Goal: Task Accomplishment & Management: Manage account settings

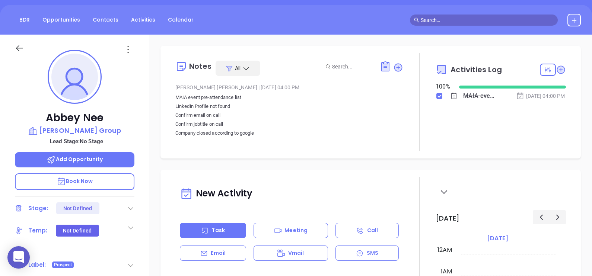
scroll to position [216, 0]
click at [222, 157] on div "Notes All Alejandra Lara | Sep 10, 2025 04:00 PM MAIA event pre-attendance list…" at bounding box center [370, 102] width 420 height 113
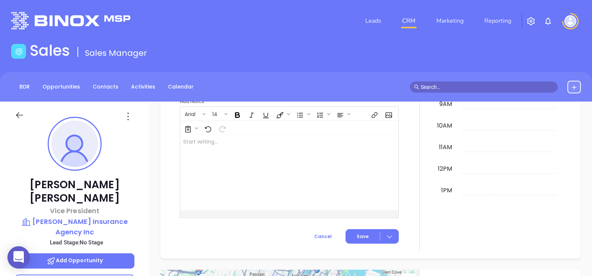
scroll to position [216, 0]
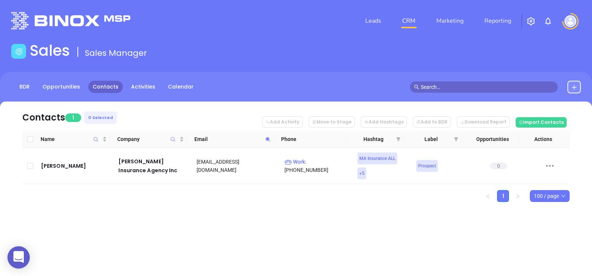
click at [264, 142] on span at bounding box center [267, 139] width 9 height 11
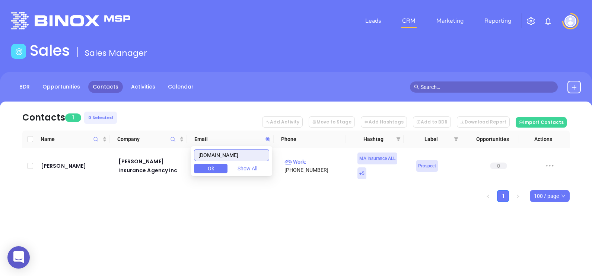
paste input "untainone"
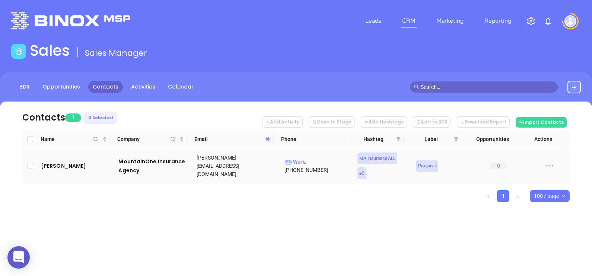
drag, startPoint x: 59, startPoint y: 161, endPoint x: 160, endPoint y: 223, distance: 119.1
click at [161, 223] on div "Contacts 1 0 Selected Add Activity Move to Stage Add Hashtags Add to BDR Downlo…" at bounding box center [296, 165] width 592 height 127
click at [267, 137] on icon at bounding box center [268, 140] width 6 height 6
paste input "riskadvic"
click at [269, 139] on icon at bounding box center [267, 139] width 4 height 4
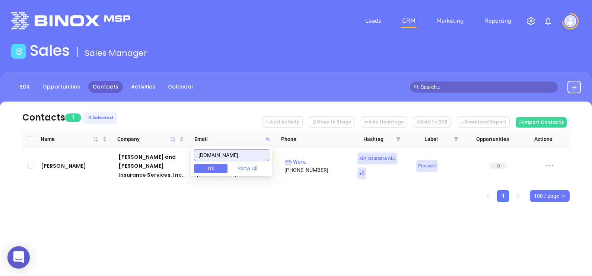
paste input "unionmutual"
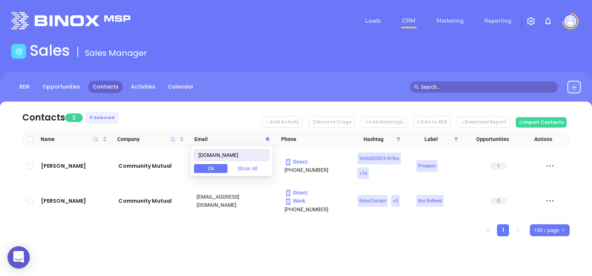
click at [296, 224] on ul "1 100 / page" at bounding box center [295, 230] width 547 height 12
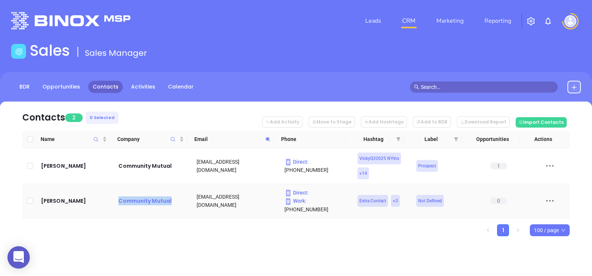
drag, startPoint x: 181, startPoint y: 208, endPoint x: 119, endPoint y: 200, distance: 62.3
click at [119, 200] on td "Community Mutual" at bounding box center [150, 201] width 78 height 34
copy div "Community Mutual"
click at [268, 141] on icon at bounding box center [268, 140] width 6 height 6
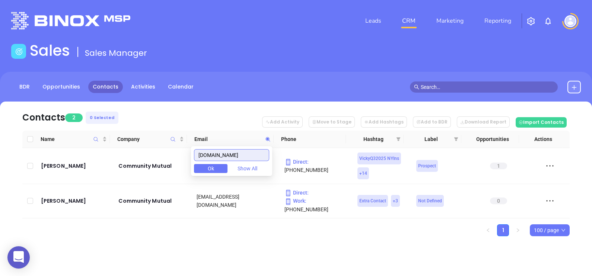
paste input "nbic"
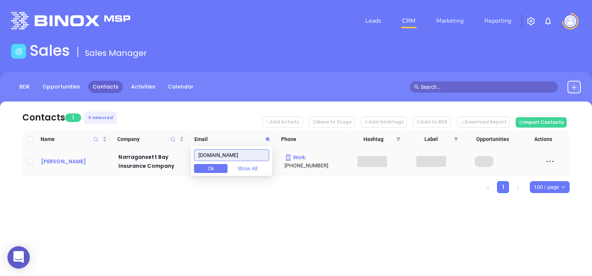
type input "nbic.com"
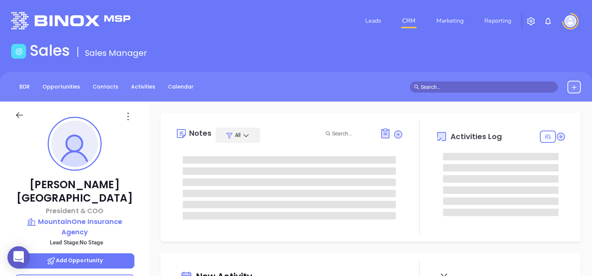
type input "[DATE]"
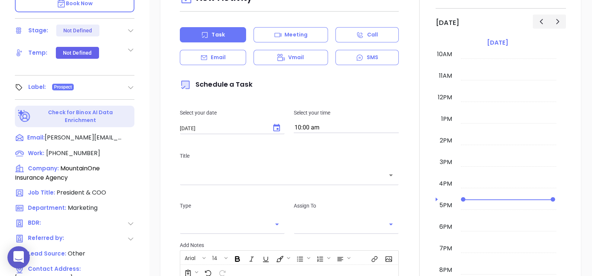
type input "[PERSON_NAME]"
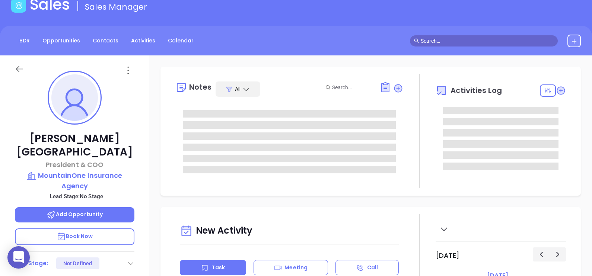
scroll to position [0, 0]
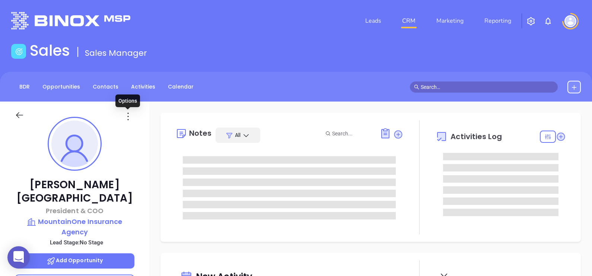
click at [125, 116] on icon at bounding box center [128, 117] width 12 height 12
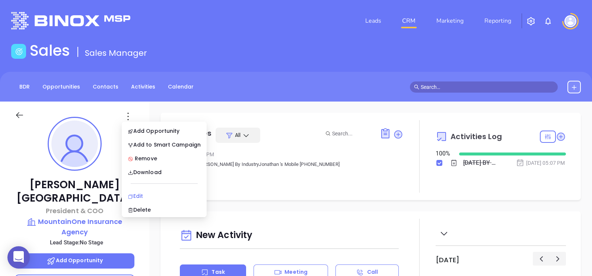
click at [133, 193] on div "Edit" at bounding box center [164, 196] width 73 height 8
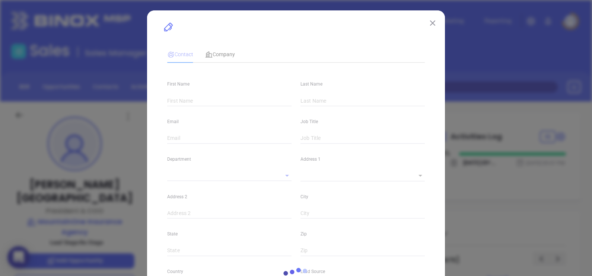
type input "Jonathan"
type input "Denmark"
type input "jonathan.denmark@mountainone.com"
type input "President & COO"
type input "1"
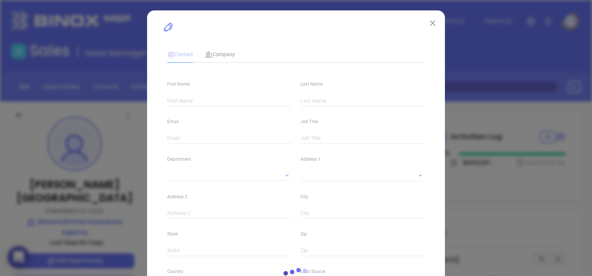
type input "www.linkedin.com/in/jonathan-denmark-6739185"
type input "Marketing"
type input "Other"
type input "undefined undefined"
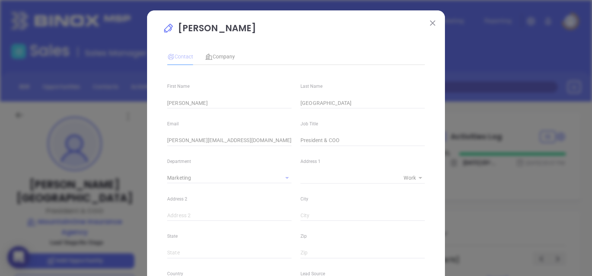
type input "(855) 444-6861"
type input "1"
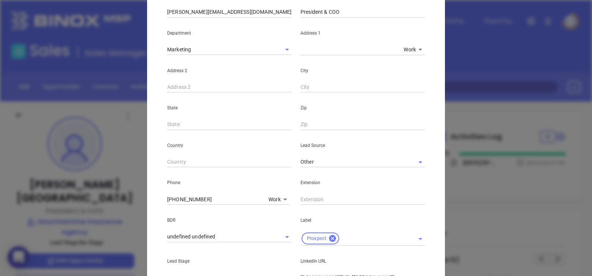
scroll to position [279, 0]
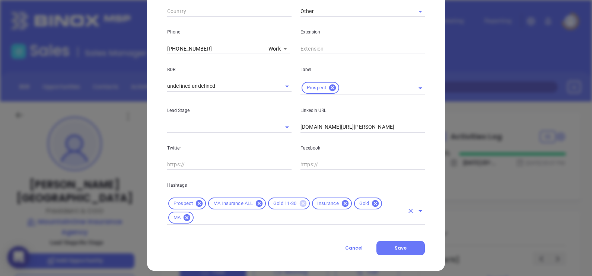
click at [301, 207] on icon at bounding box center [302, 203] width 7 height 7
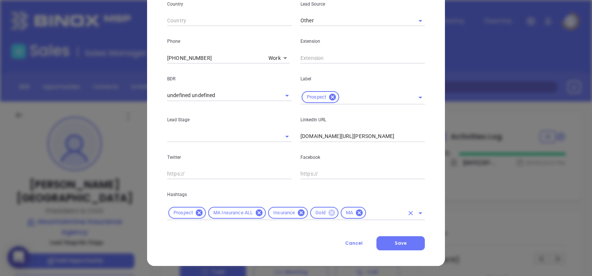
click at [328, 214] on icon at bounding box center [331, 212] width 7 height 7
click at [357, 218] on div "Prospect MA Insurance ALL Insurance MA" at bounding box center [295, 213] width 257 height 15
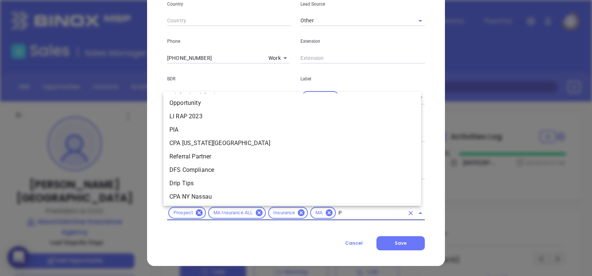
scroll to position [0, 0]
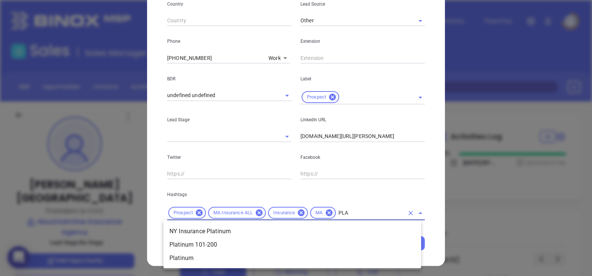
type input "PLAT"
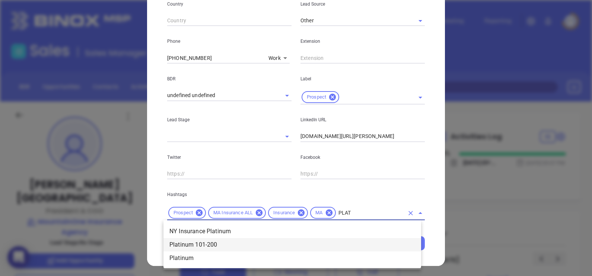
click at [267, 241] on li "Platinum 101-200" at bounding box center [291, 244] width 257 height 13
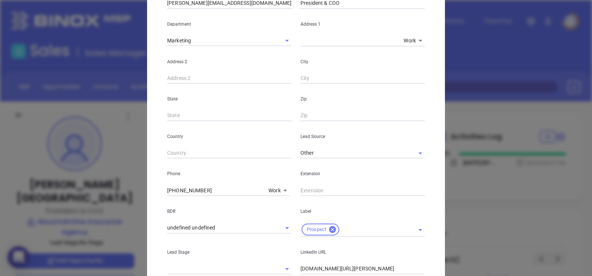
scroll to position [37, 0]
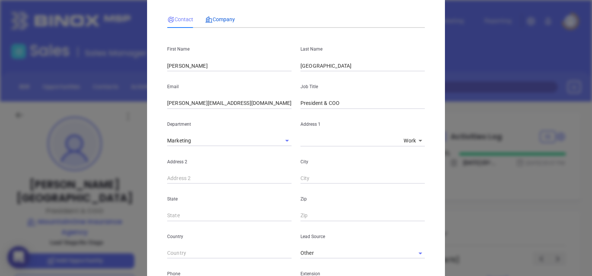
click at [224, 17] on span "Company" at bounding box center [220, 19] width 30 height 6
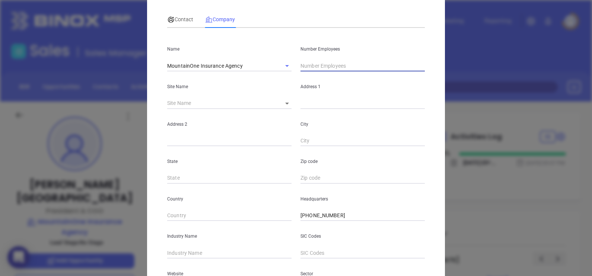
click at [301, 64] on input "text" at bounding box center [362, 65] width 124 height 11
type input "135"
click at [181, 17] on span "Contact" at bounding box center [180, 19] width 26 height 6
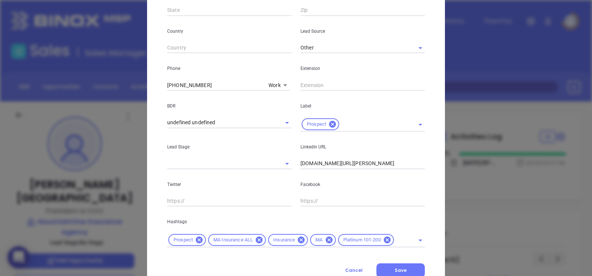
scroll to position [270, 0]
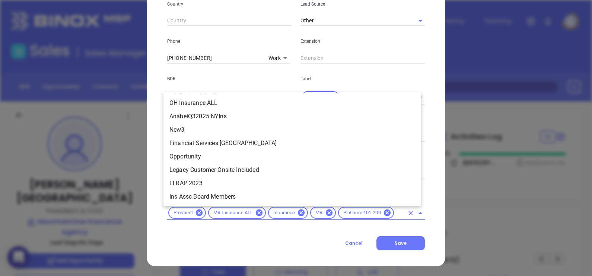
click at [395, 211] on input "text" at bounding box center [399, 212] width 9 height 9
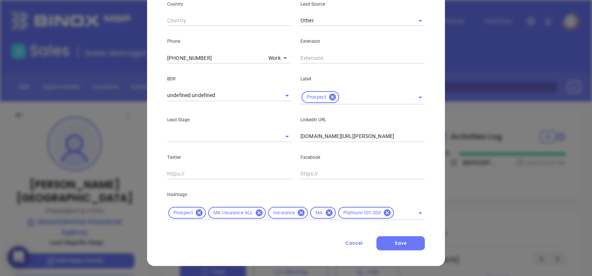
click at [282, 242] on div "Cancel Save" at bounding box center [295, 243] width 257 height 14
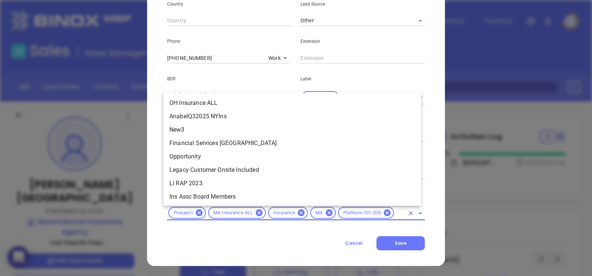
click at [395, 210] on input "text" at bounding box center [399, 212] width 9 height 9
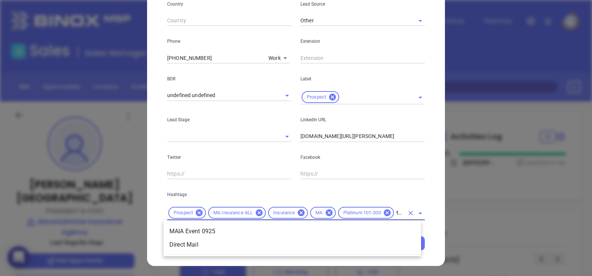
type input "MAIA"
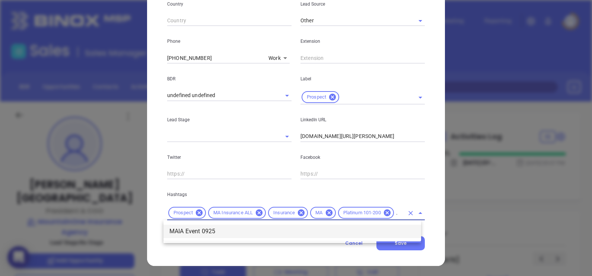
click at [391, 231] on li "MAIA Event 0925" at bounding box center [291, 231] width 257 height 13
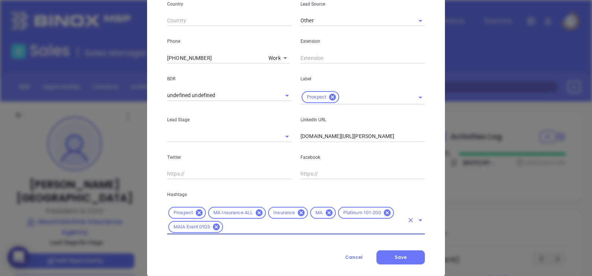
scroll to position [0, 0]
click at [417, 192] on p "Hashtags" at bounding box center [295, 195] width 257 height 8
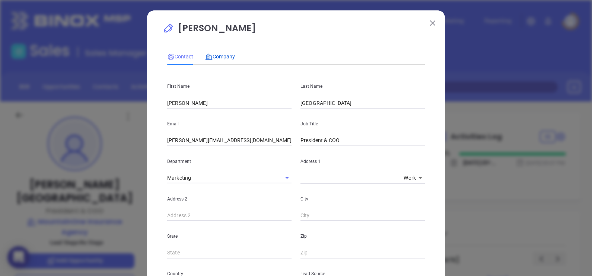
click at [224, 57] on span "Company" at bounding box center [220, 57] width 30 height 6
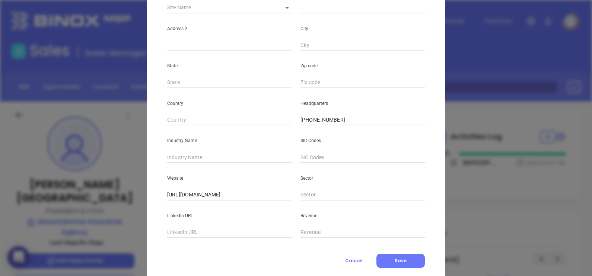
scroll to position [140, 0]
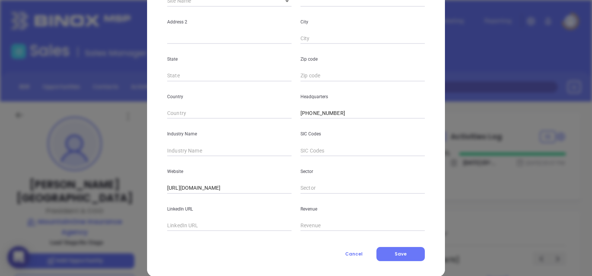
click at [215, 142] on div "Industry Name" at bounding box center [229, 138] width 133 height 38
click at [213, 149] on input "text" at bounding box center [229, 150] width 124 height 11
type input "Insurance"
click at [194, 223] on input "text" at bounding box center [229, 225] width 124 height 11
paste input "www.linkedin.com/company/mountainone/"
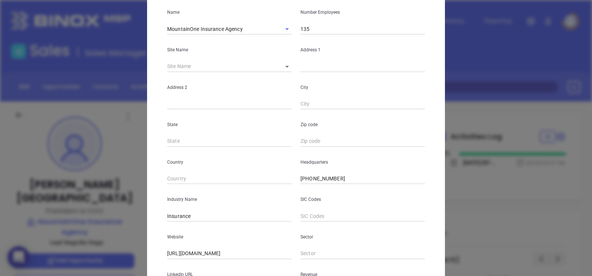
scroll to position [0, 0]
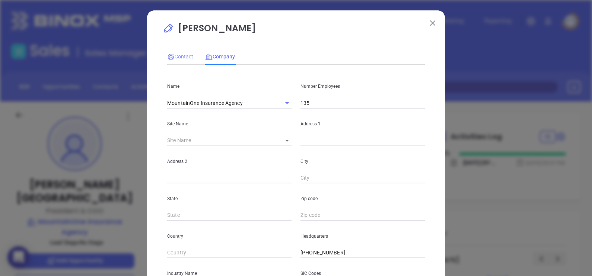
type input "www.linkedin.com/company/mountainone/"
click at [179, 54] on span "Contact" at bounding box center [180, 57] width 26 height 6
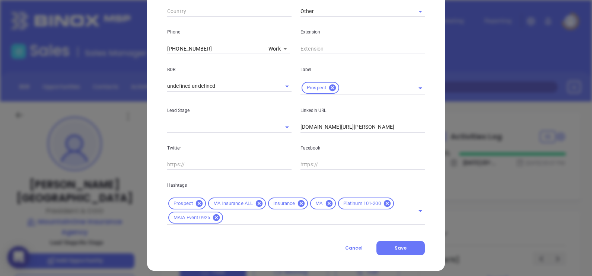
scroll to position [284, 0]
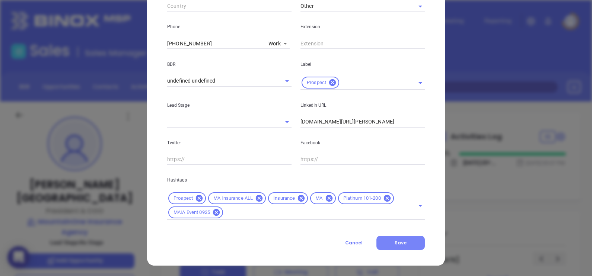
click at [404, 244] on button "Save" at bounding box center [400, 243] width 48 height 14
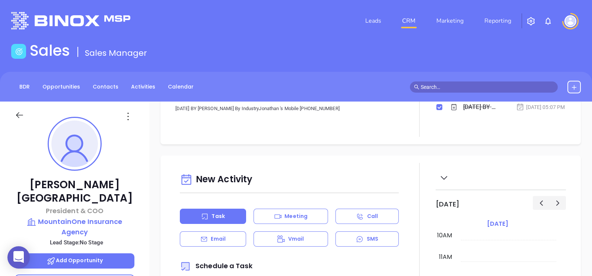
scroll to position [0, 0]
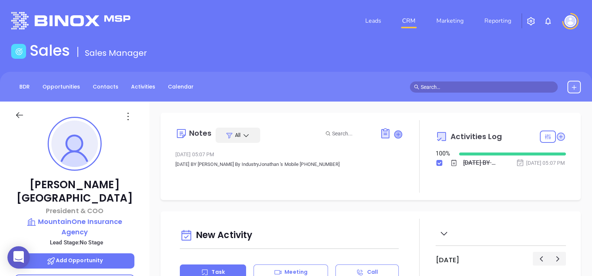
click at [396, 134] on icon at bounding box center [397, 134] width 7 height 7
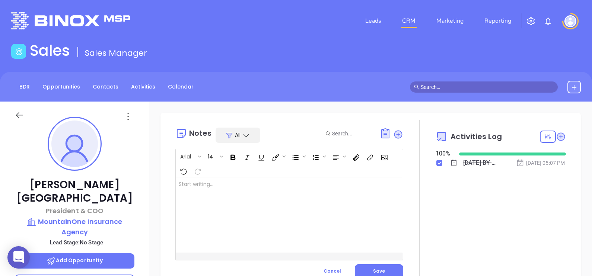
click at [292, 208] on div at bounding box center [281, 214] width 211 height 75
click at [373, 271] on span "Save" at bounding box center [379, 271] width 12 height 6
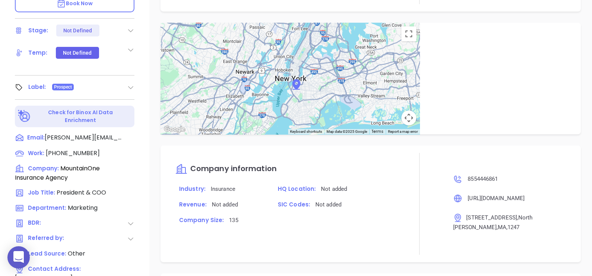
scroll to position [409, 0]
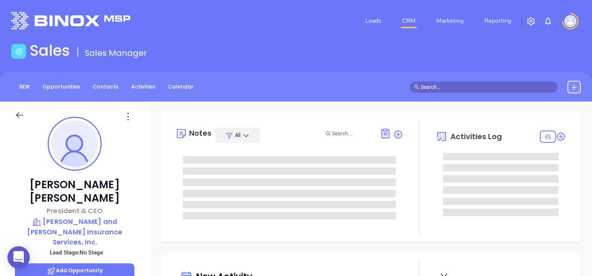
type input "[DATE]"
type input "[PERSON_NAME]"
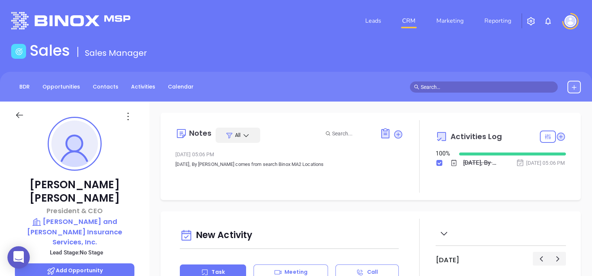
click at [127, 114] on icon at bounding box center [128, 117] width 12 height 12
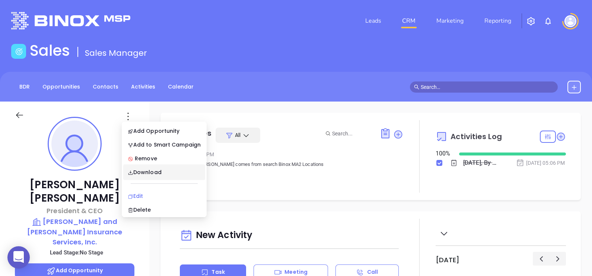
click at [152, 192] on div "Edit" at bounding box center [164, 196] width 73 height 8
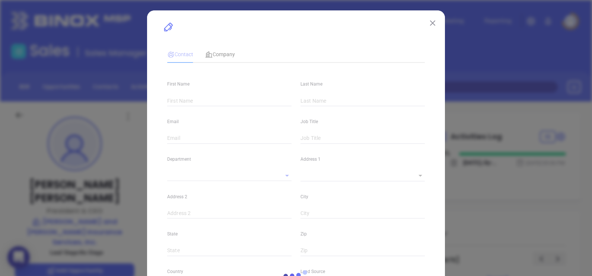
type input "Douglas"
type input "MacDonald"
type input "douglas@riskadvice.com"
type input "President & CEO"
type input "1"
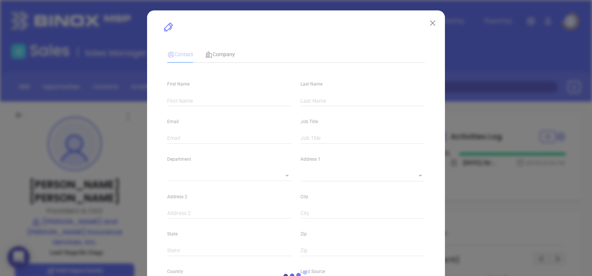
type input "www.linkedin.com/in/douglasdmacdonald"
type input "Marketing"
type input "Other"
type input "undefined undefined"
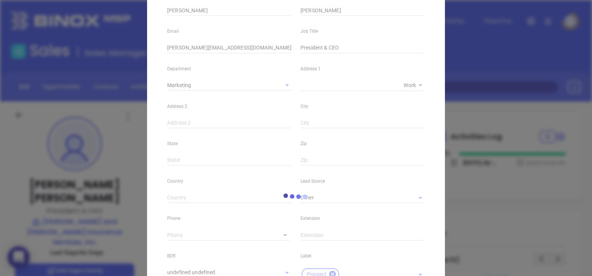
type input "(800) 800-8990"
type input "1"
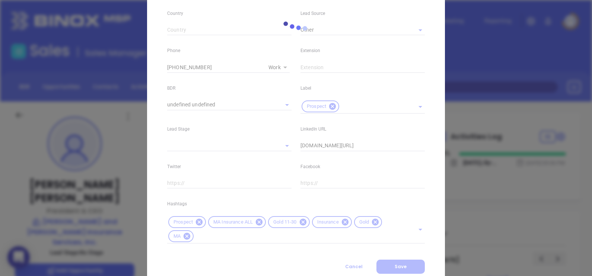
scroll to position [284, 0]
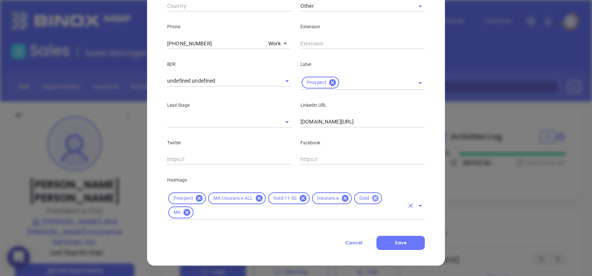
click at [374, 202] on icon at bounding box center [375, 198] width 8 height 8
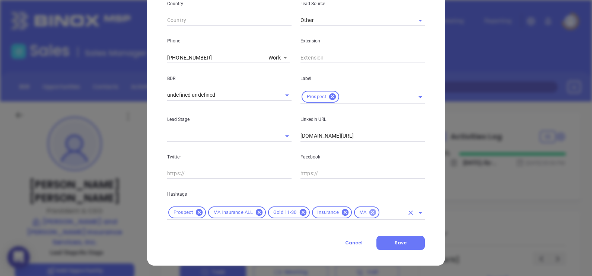
scroll to position [270, 0]
click at [300, 211] on icon at bounding box center [302, 212] width 7 height 7
click at [337, 211] on input "text" at bounding box center [370, 212] width 67 height 9
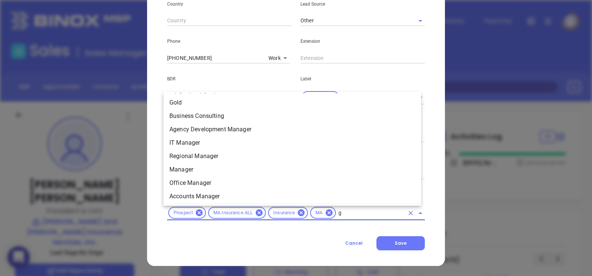
scroll to position [0, 0]
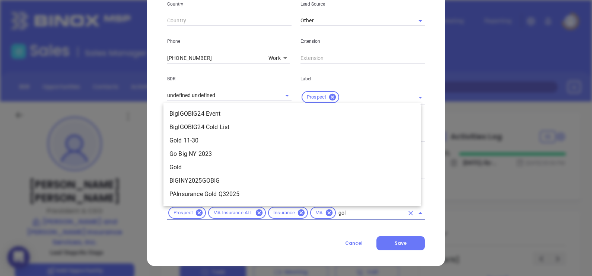
type input "gold"
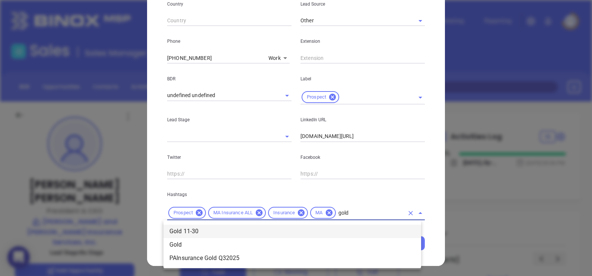
click at [349, 232] on li "Gold 11-30" at bounding box center [291, 231] width 257 height 13
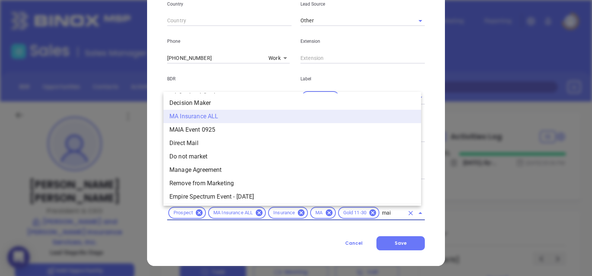
type input "maia"
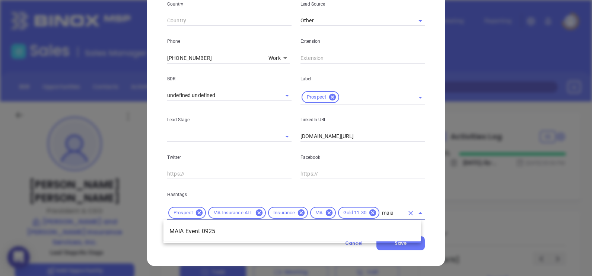
click at [349, 232] on li "MAIA Event 0925" at bounding box center [291, 231] width 257 height 13
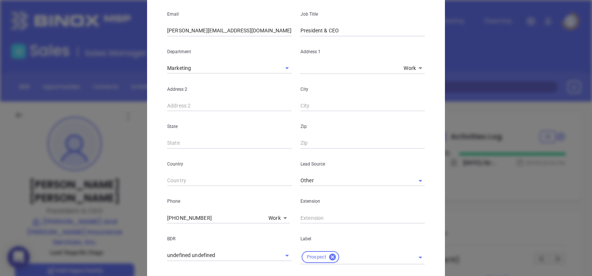
scroll to position [37, 0]
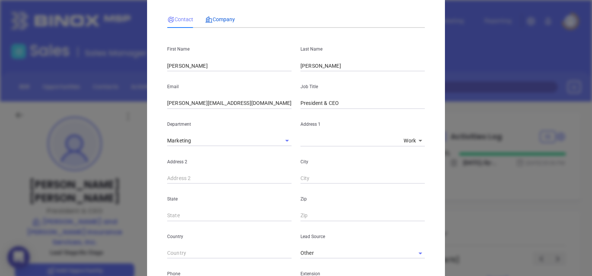
click at [226, 16] on span "Company" at bounding box center [220, 19] width 30 height 6
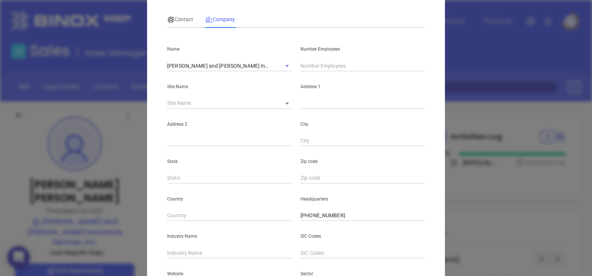
click at [304, 66] on input "text" at bounding box center [362, 65] width 124 height 11
type input "29"
click at [289, 104] on div "Site Name ​" at bounding box center [229, 90] width 133 height 38
click at [283, 102] on body "0 Leads CRM Marketing Reporting Financial Leads Leads Sales Sales Manager BDR O…" at bounding box center [296, 138] width 592 height 276
click at [288, 105] on li "Falmouth" at bounding box center [292, 103] width 38 height 13
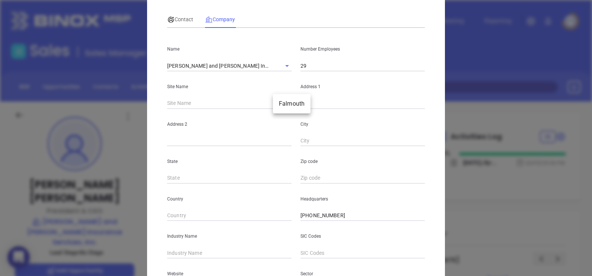
type input "Falmouth"
type input "97334"
type input "406 Jones Road"
type input "Falmouth"
type input "MA"
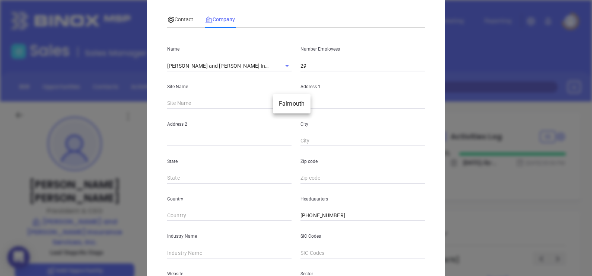
type input "2540"
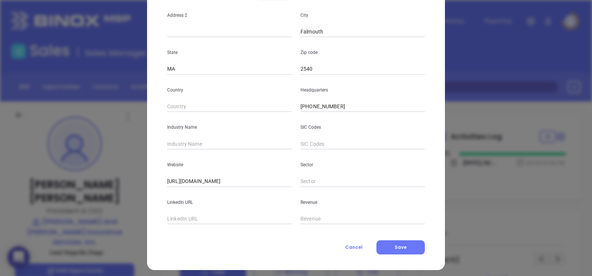
scroll to position [150, 0]
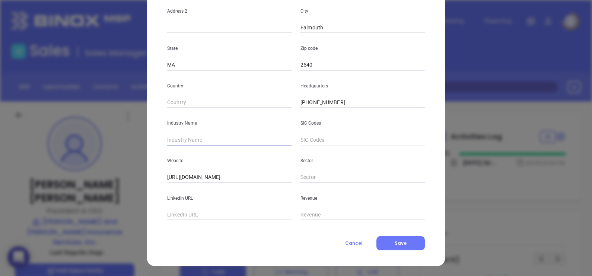
click at [223, 145] on input "text" at bounding box center [229, 139] width 124 height 11
type input "Insurance"
click at [180, 209] on input "text" at bounding box center [229, 214] width 124 height 11
paste input "www.linkedin.com/company/murray-and-macdonald/"
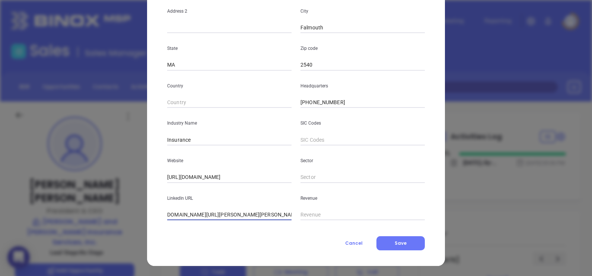
scroll to position [0, 0]
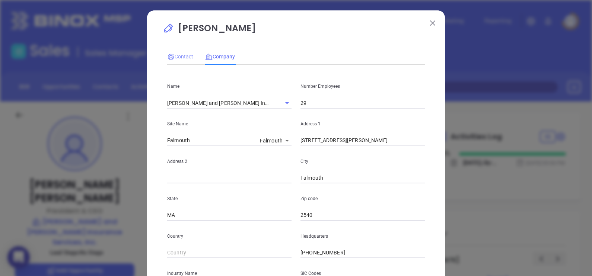
type input "www.linkedin.com/company/murray-and-macdonald/"
click at [177, 54] on span "Contact" at bounding box center [180, 57] width 26 height 6
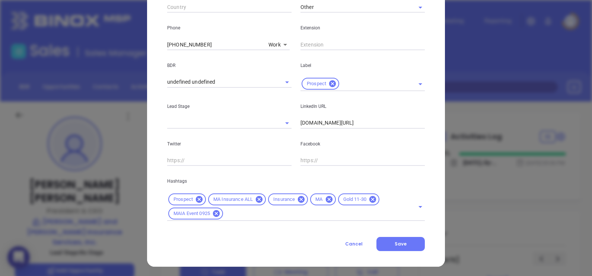
scroll to position [284, 0]
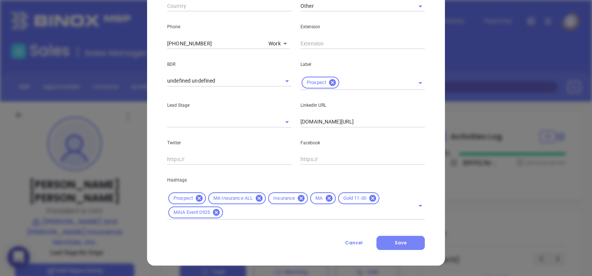
click at [409, 242] on button "Save" at bounding box center [400, 243] width 48 height 14
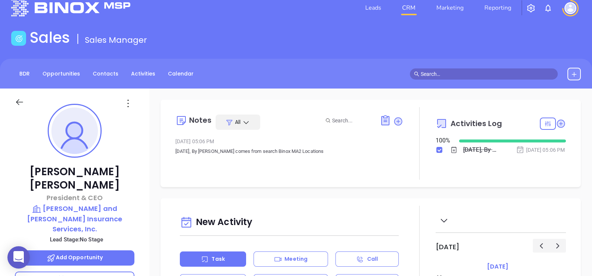
scroll to position [0, 0]
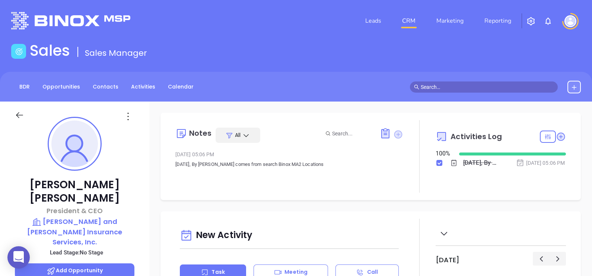
click at [394, 134] on icon at bounding box center [397, 134] width 7 height 7
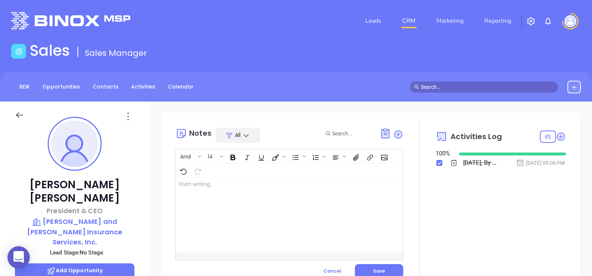
click at [266, 212] on div at bounding box center [281, 214] width 211 height 75
click at [371, 265] on button "Save" at bounding box center [379, 271] width 48 height 14
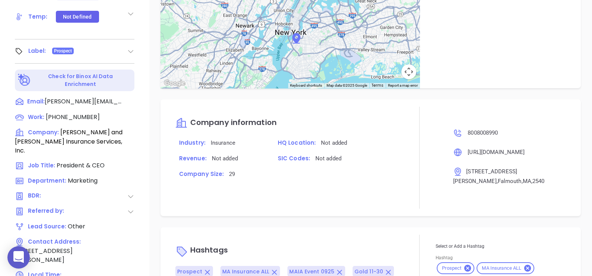
scroll to position [399, 0]
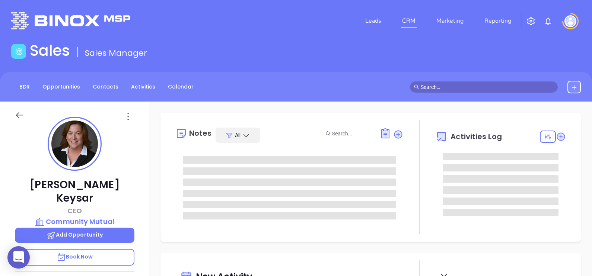
type input "[DATE]"
type input "[PERSON_NAME]"
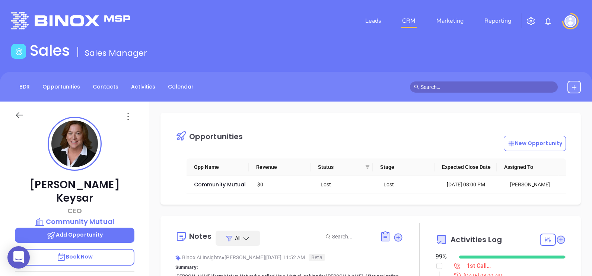
scroll to position [325, 0]
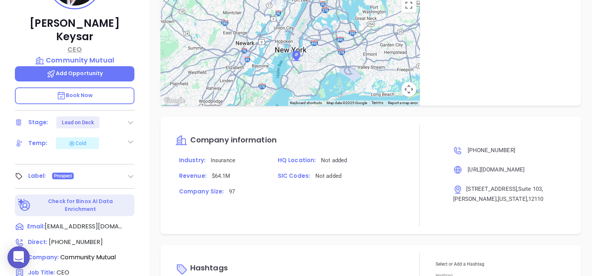
scroll to position [113, 0]
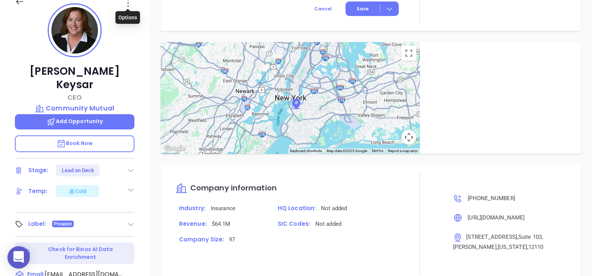
click at [125, 2] on icon at bounding box center [128, 3] width 12 height 12
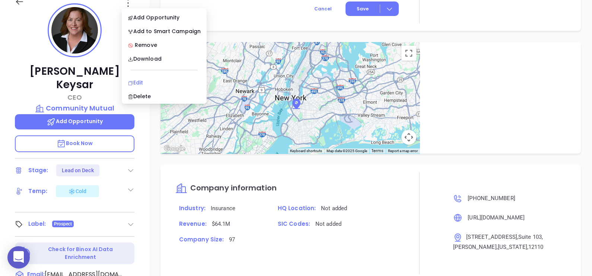
click at [153, 77] on li "Edit" at bounding box center [164, 83] width 82 height 16
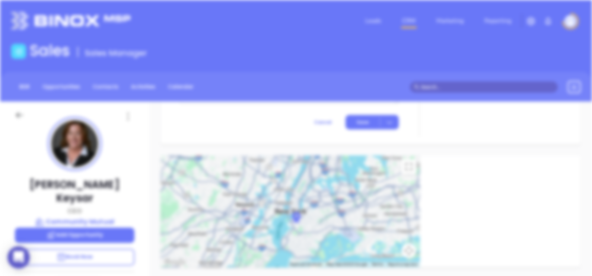
scroll to position [0, 0]
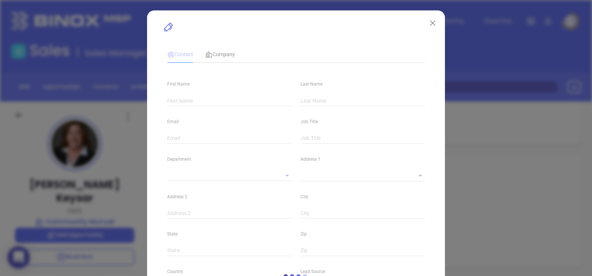
type input "Lisa"
type input "Keysar"
type input "[EMAIL_ADDRESS][DOMAIN_NAME]"
type input "CEO"
type textarea "[STREET_ADDRESS]"
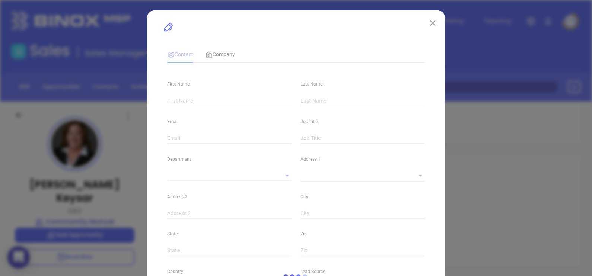
type input "1"
type input "Suite 103"
type input "[PERSON_NAME]"
type input "[US_STATE]"
type input "12110"
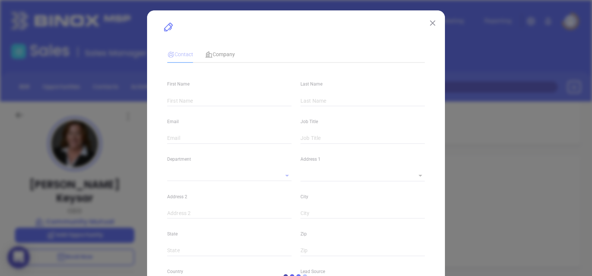
type input "[GEOGRAPHIC_DATA]"
type input "www.linkedin.com/in/lisa-keysar-780316b0"
type input "Marketing"
type input "Other"
type input "Vicky Mendoza"
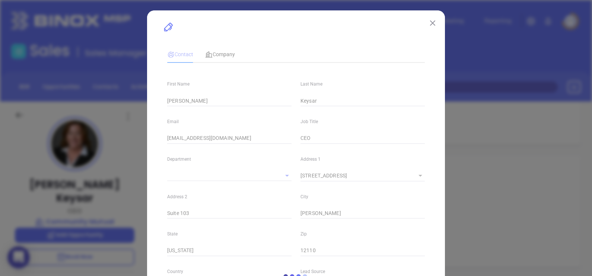
type input "Lead on Deck"
type input "1"
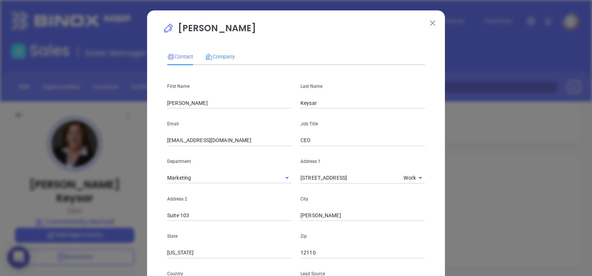
click at [212, 61] on div "Company" at bounding box center [220, 56] width 30 height 17
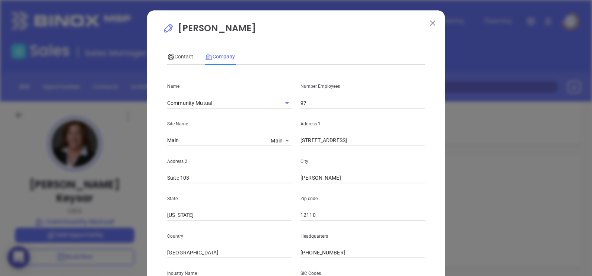
click at [313, 100] on input "97" at bounding box center [362, 102] width 124 height 11
type input "9"
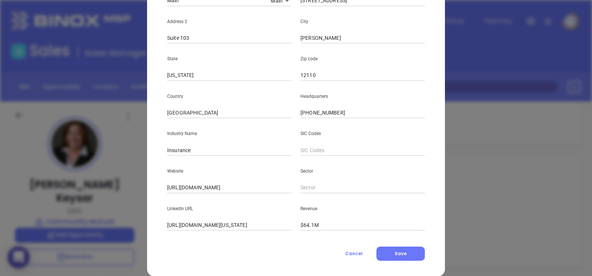
scroll to position [150, 0]
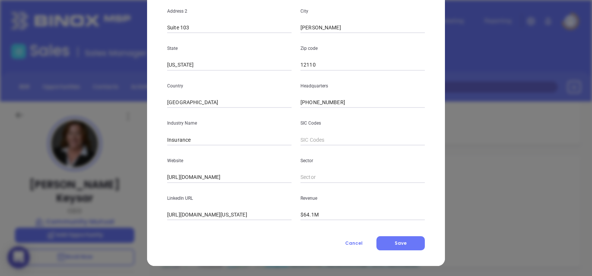
type input "109"
drag, startPoint x: 182, startPoint y: 210, endPoint x: 117, endPoint y: 212, distance: 64.4
click at [117, 212] on div "Lisa Keysar Contact Company First Name Lisa Last Name Keysar Email lkeysar@unio…" at bounding box center [296, 138] width 592 height 276
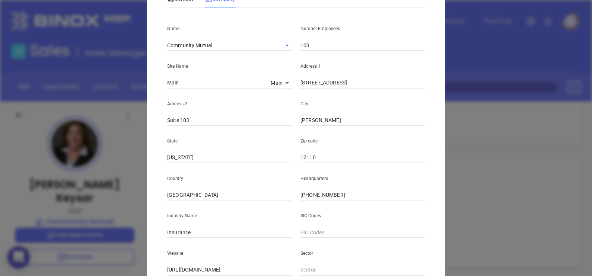
scroll to position [0, 0]
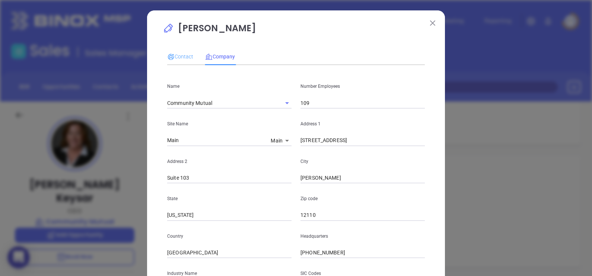
type input "[DOMAIN_NAME][URL][US_STATE]"
click at [182, 50] on div "Contact" at bounding box center [180, 56] width 26 height 17
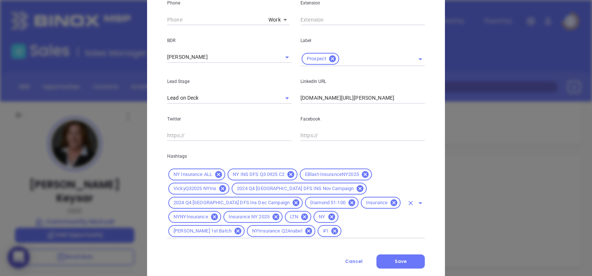
scroll to position [327, 0]
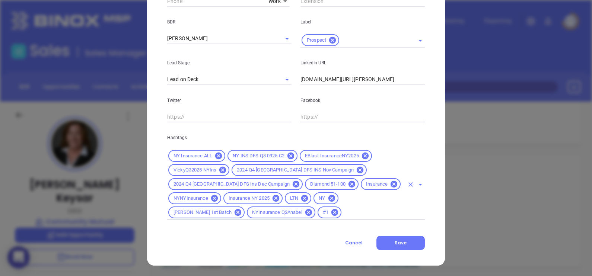
click at [348, 184] on icon at bounding box center [352, 184] width 8 height 8
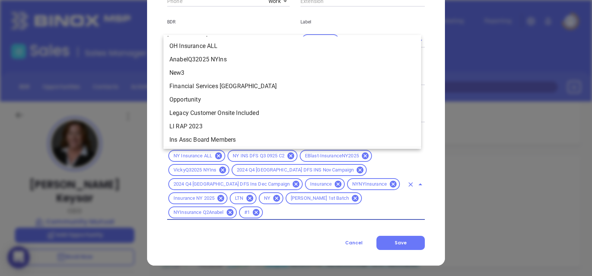
click at [305, 209] on input "text" at bounding box center [334, 212] width 140 height 9
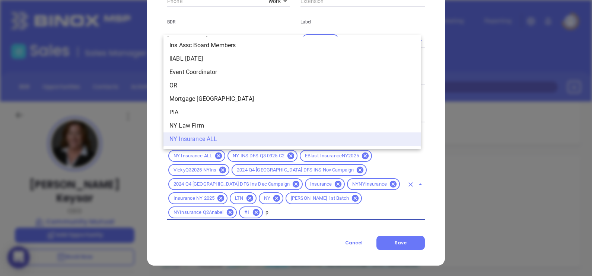
scroll to position [0, 0]
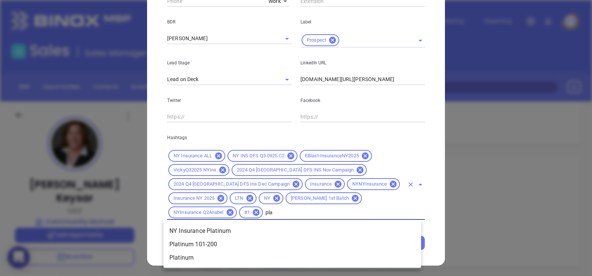
type input "plat"
click at [214, 243] on li "Platinum 101-200" at bounding box center [291, 244] width 257 height 13
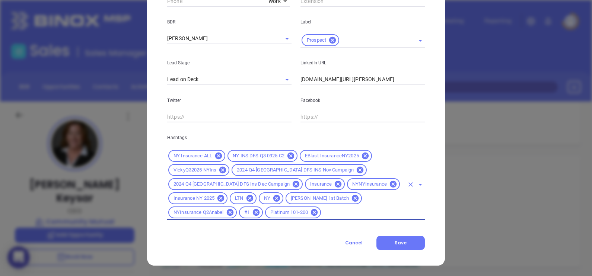
click at [272, 248] on div "Cancel Save" at bounding box center [295, 243] width 257 height 14
click at [413, 244] on button "Save" at bounding box center [400, 243] width 48 height 14
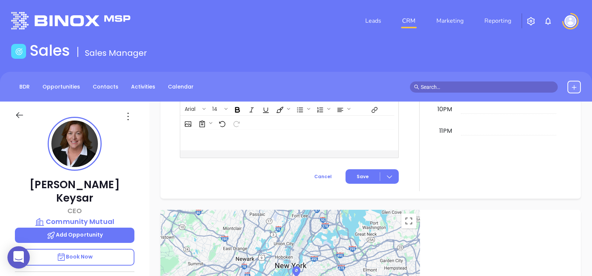
scroll to position [709, 0]
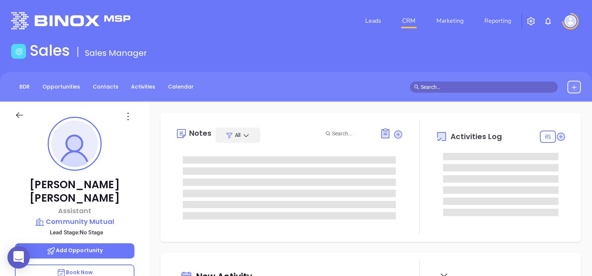
type input "[DATE]"
type input "[PERSON_NAME]"
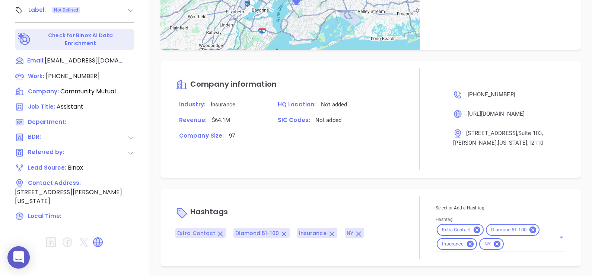
scroll to position [470, 0]
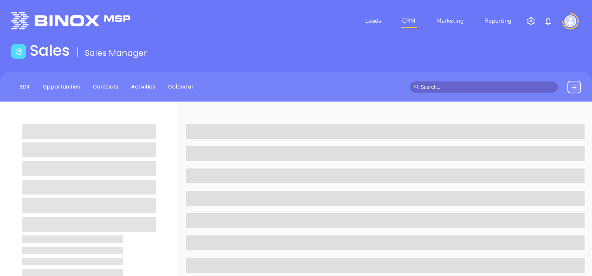
scroll to position [346, 0]
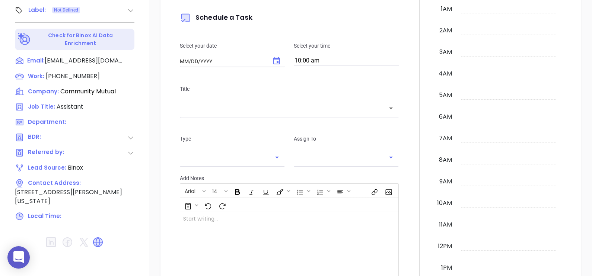
type input "[DATE]"
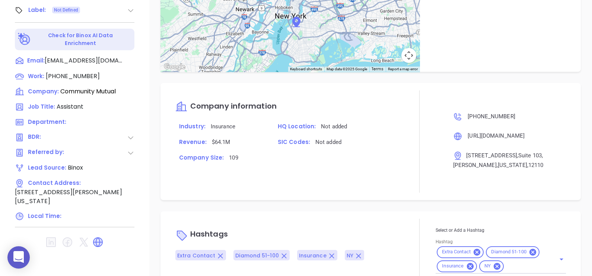
type input "[PERSON_NAME]"
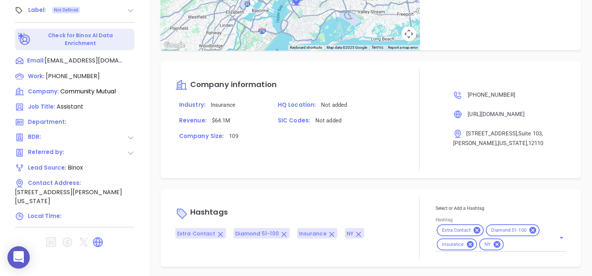
scroll to position [470, 0]
click at [531, 231] on icon at bounding box center [532, 229] width 7 height 7
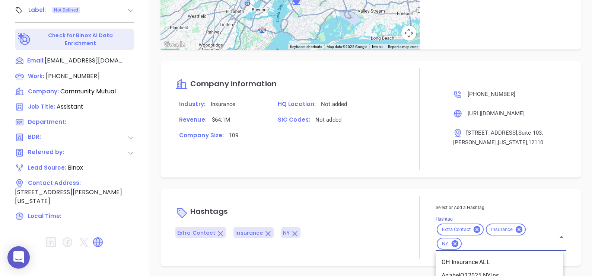
click at [525, 243] on input "Hashtag" at bounding box center [503, 243] width 82 height 9
type input "101"
click at [513, 259] on li "Platinum 101-200" at bounding box center [499, 262] width 128 height 13
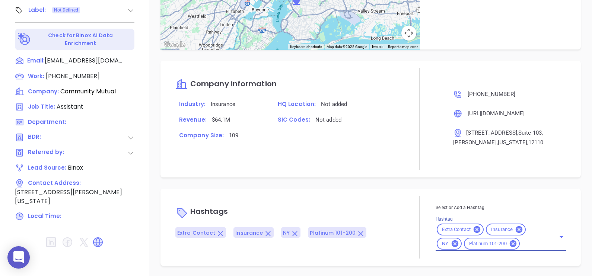
click at [373, 186] on div "Notes All [PERSON_NAME] | [DATE] 11:59 AM [PERSON_NAME] is [PERSON_NAME] assist…" at bounding box center [370, 16] width 442 height 521
click at [522, 240] on input "Hashtag" at bounding box center [533, 243] width 24 height 9
type input "ny insurance"
click at [516, 257] on li "NY Insurance ALL" at bounding box center [499, 262] width 128 height 13
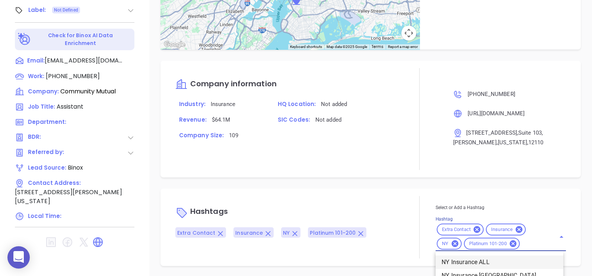
scroll to position [0, 0]
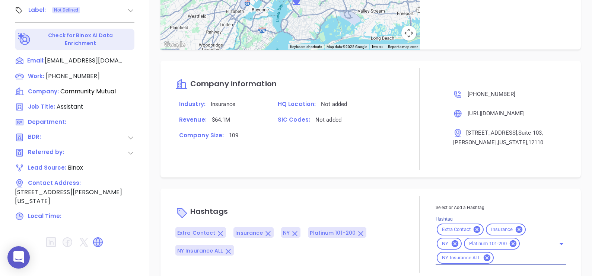
click at [424, 182] on div "Notes All [PERSON_NAME] | [DATE] 11:59 AM [PERSON_NAME] is [PERSON_NAME] assist…" at bounding box center [370, 16] width 442 height 521
click at [497, 261] on div "Extra Contact Insurance NY Platinum 101-200 NY Insurance ALL" at bounding box center [500, 244] width 130 height 43
type input "prospe"
click at [500, 272] on li "Prospect" at bounding box center [499, 276] width 128 height 13
click at [407, 213] on div at bounding box center [419, 234] width 32 height 77
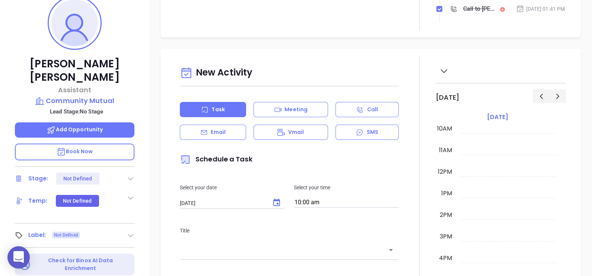
scroll to position [113, 0]
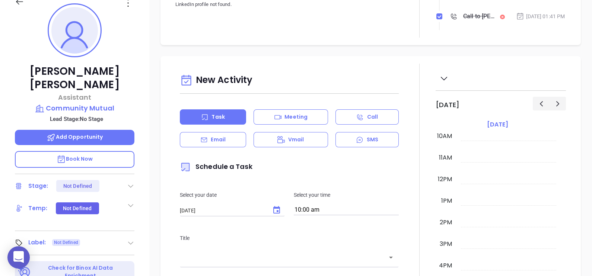
click at [124, 3] on icon at bounding box center [128, 3] width 12 height 12
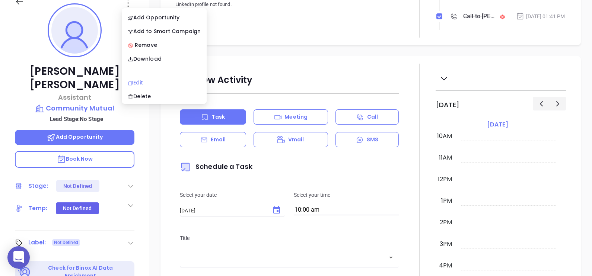
click at [166, 81] on div "Edit" at bounding box center [164, 83] width 73 height 8
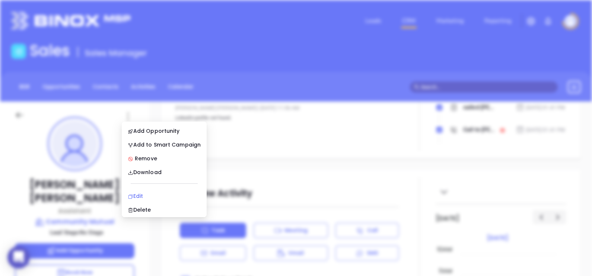
scroll to position [0, 0]
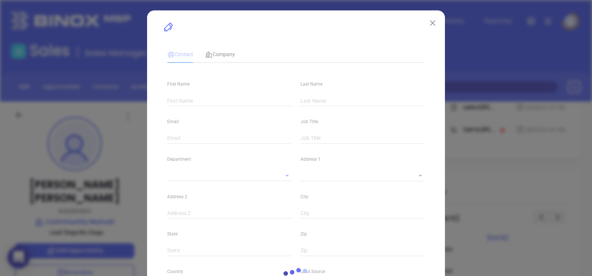
type input "[PERSON_NAME]"
type input "[EMAIL_ADDRESS][DOMAIN_NAME]"
type input "Assistant"
type textarea "[STREET_ADDRESS]"
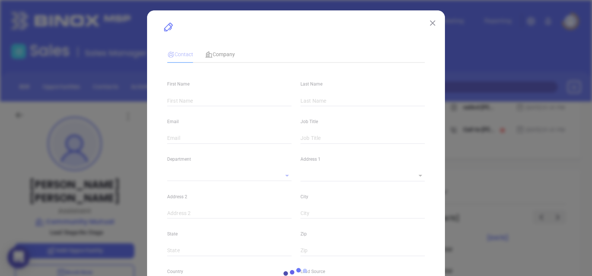
type input "1"
type input "Suite 103"
type input "[PERSON_NAME]"
type input "[US_STATE]"
type input "12110"
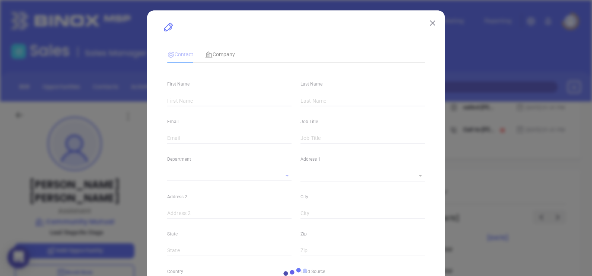
type input "[GEOGRAPHIC_DATA]"
type input "Binox"
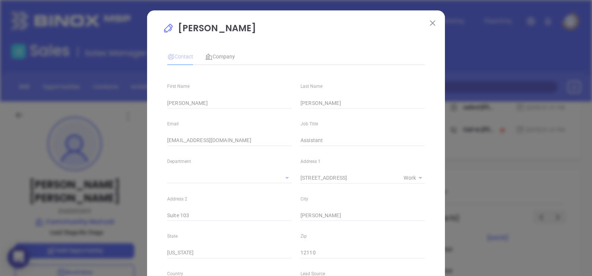
type input "[PHONE_NUMBER]"
type input "1"
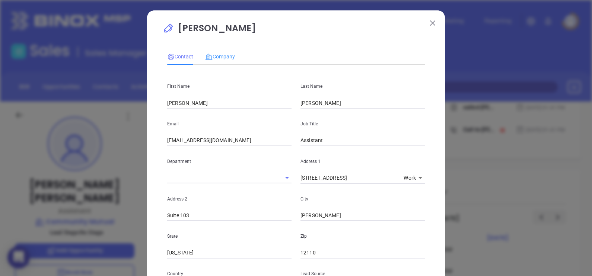
click at [222, 52] on div "Company" at bounding box center [220, 56] width 30 height 17
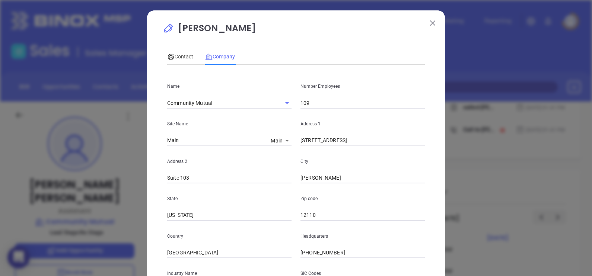
scroll to position [150, 0]
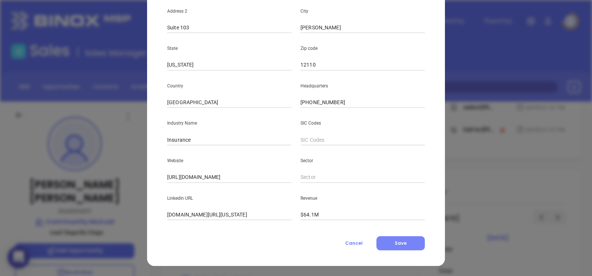
click at [402, 241] on span "Save" at bounding box center [400, 243] width 12 height 6
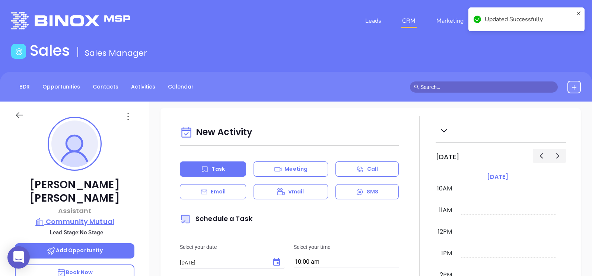
click at [93, 217] on p "Community Mutual" at bounding box center [74, 222] width 119 height 10
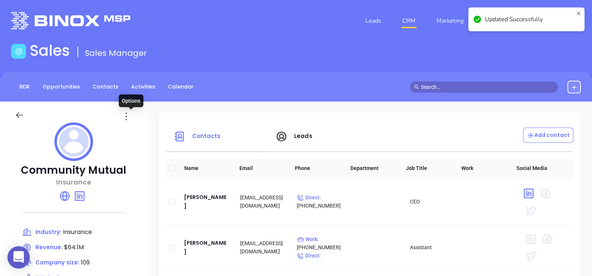
click at [130, 116] on icon at bounding box center [126, 117] width 12 height 12
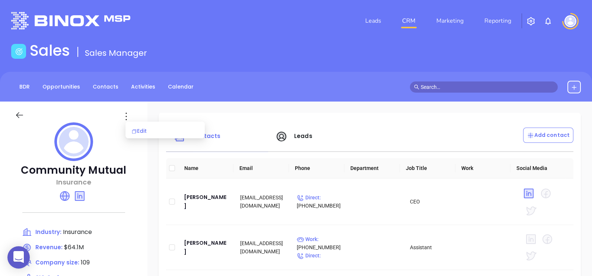
click at [158, 132] on div "Edit" at bounding box center [164, 131] width 67 height 8
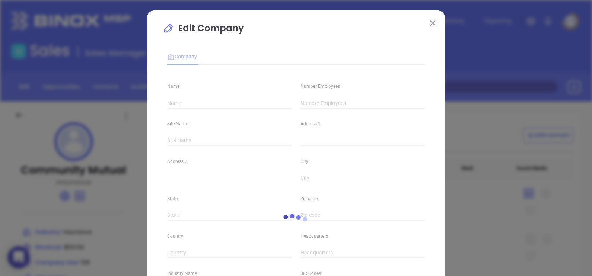
type input "Community Mutual"
type input "109"
type input "Main"
type input "[STREET_ADDRESS]"
type input "Suite 103"
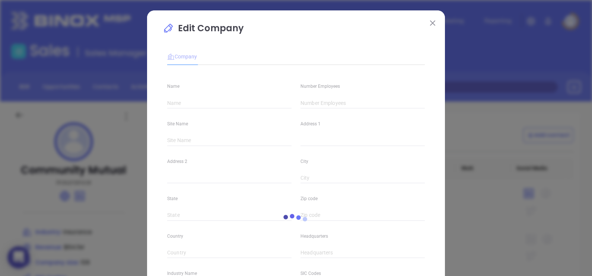
type input "[PERSON_NAME]"
type input "[US_STATE]"
type input "12110"
type input "[GEOGRAPHIC_DATA]"
type input "[PHONE_NUMBER]"
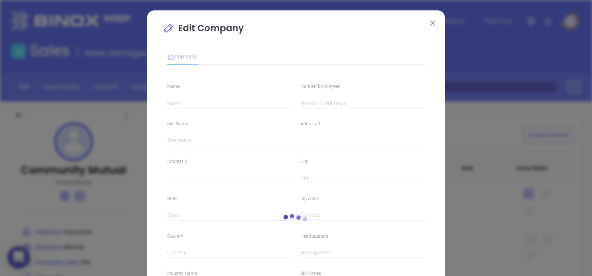
type input "Insurance"
type input "[URL][DOMAIN_NAME]"
type input "[DOMAIN_NAME][URL][US_STATE]"
type input "$64.1M"
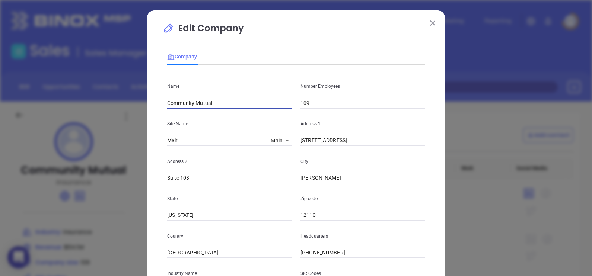
drag, startPoint x: 218, startPoint y: 103, endPoint x: 150, endPoint y: 106, distance: 68.9
click at [150, 106] on div "Edit Company Company Name Community Mutual Number Employees 109 Site Name Main …" at bounding box center [296, 213] width 298 height 406
paste input "Union"
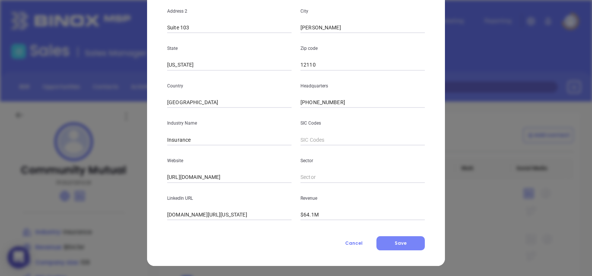
type input "Union Mutual"
click at [394, 243] on span "Save" at bounding box center [400, 243] width 12 height 6
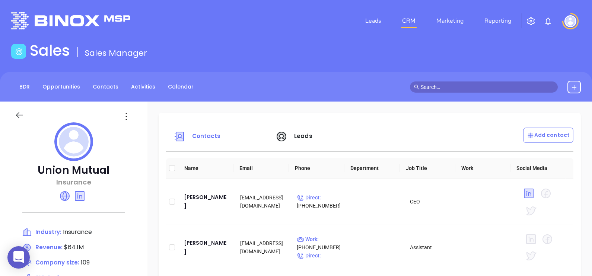
scroll to position [46, 0]
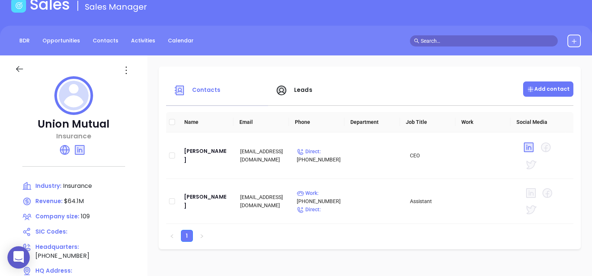
click at [543, 82] on div "Add contact" at bounding box center [548, 88] width 50 height 15
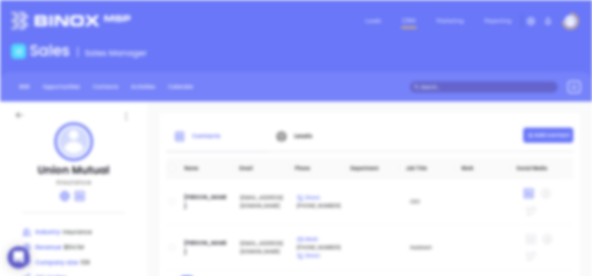
scroll to position [0, 0]
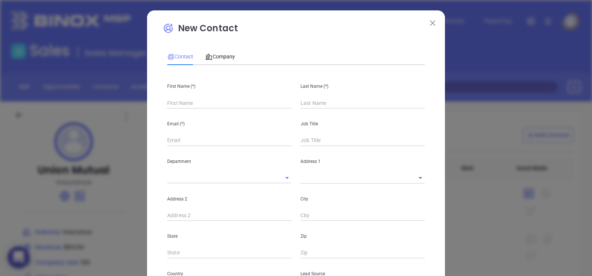
type input "Fourth Phone Call"
type input "1"
click at [203, 107] on input "text" at bounding box center [229, 102] width 124 height 11
paste input "Michael Mucher"
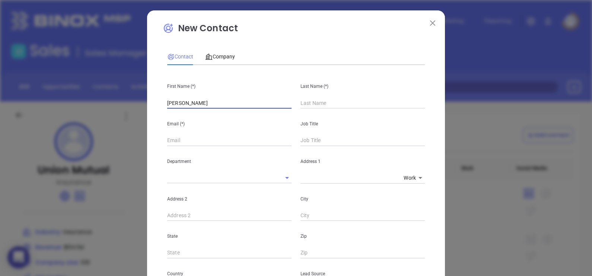
drag, startPoint x: 195, startPoint y: 109, endPoint x: 214, endPoint y: 113, distance: 19.9
click at [214, 113] on div "First Name (*) Michael Mucher Last Name (*) Email (*) Job Title Department Addr…" at bounding box center [295, 277] width 257 height 412
type input "Michael"
click at [337, 103] on input "text" at bounding box center [362, 102] width 124 height 11
paste input "Mucher"
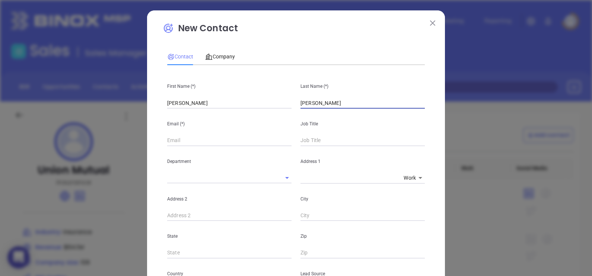
type input "Mucher"
click at [211, 107] on input "Michael" at bounding box center [229, 102] width 124 height 11
type input "Michael"
click at [208, 135] on input "text" at bounding box center [229, 140] width 124 height 11
click at [428, 19] on button at bounding box center [433, 23] width 10 height 10
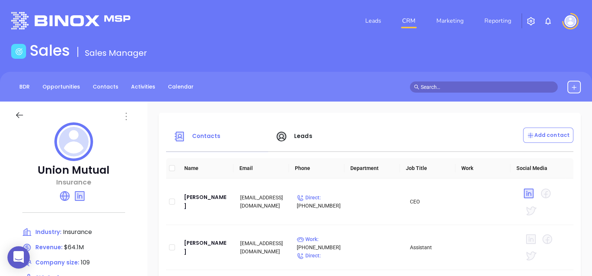
click at [131, 119] on icon at bounding box center [126, 117] width 12 height 12
click at [147, 134] on div "Edit" at bounding box center [164, 131] width 67 height 8
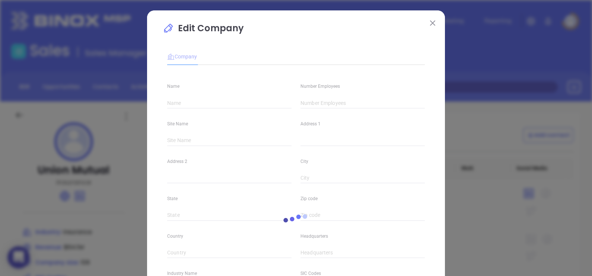
type input "Union Mutual"
type input "109"
type input "Main"
type input "[STREET_ADDRESS]"
type input "Suite 103"
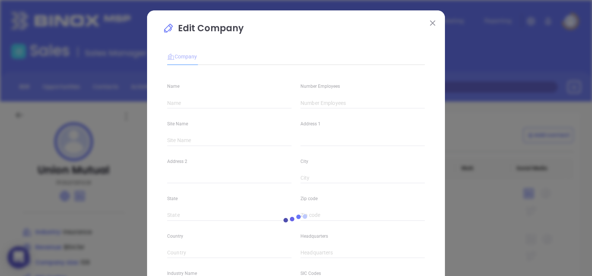
type input "[PERSON_NAME]"
type input "[US_STATE]"
type input "12110"
type input "United States"
type input "[PHONE_NUMBER]"
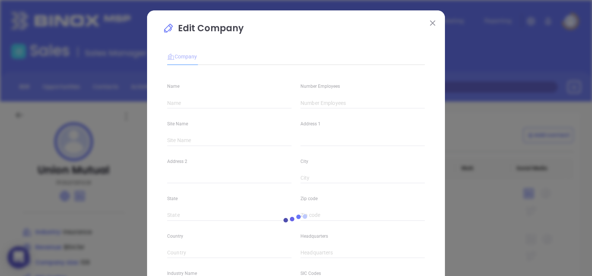
type input "Insurance"
type input "[URL][DOMAIN_NAME]"
type input "www.linkedin.com/company/union-mutual-of-vermont/"
type input "$64.1M"
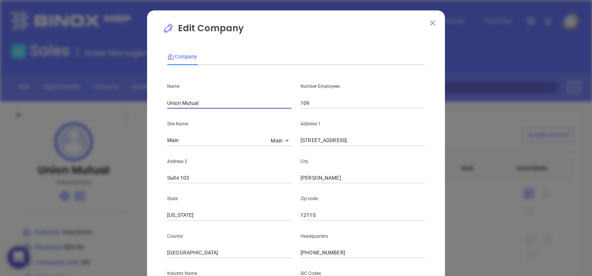
drag, startPoint x: 204, startPoint y: 99, endPoint x: 138, endPoint y: 94, distance: 66.0
click at [138, 94] on div "Edit Company Company Name Union Mutual Number Employees 109 Site Name Main Main…" at bounding box center [296, 138] width 592 height 276
paste input "Community"
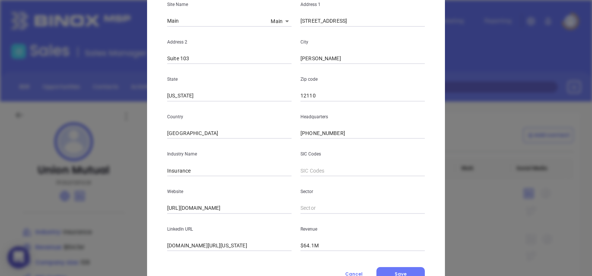
scroll to position [150, 0]
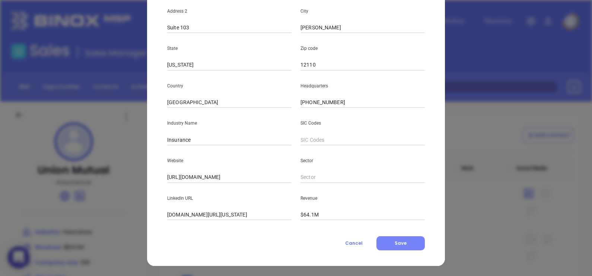
type input "Community Mutual"
click at [394, 244] on span "Save" at bounding box center [400, 243] width 12 height 6
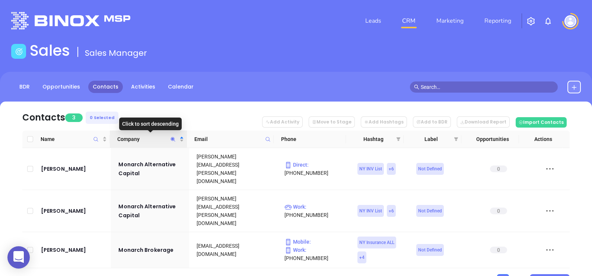
click at [169, 137] on span "Company" at bounding box center [173, 139] width 9 height 17
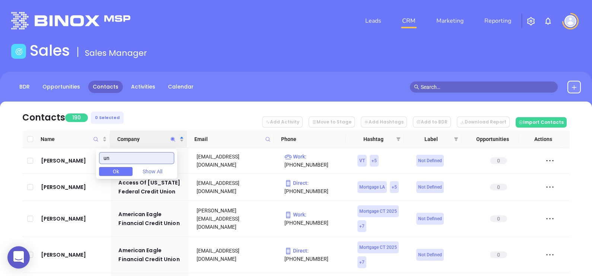
type input "u"
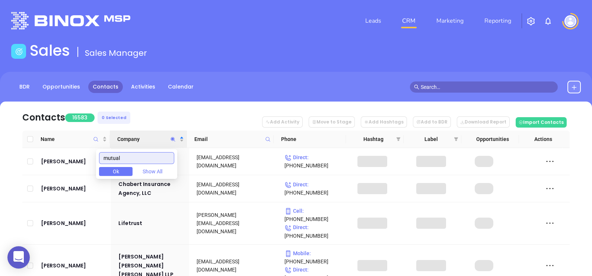
type input "mutual"
click at [229, 116] on nav "Contacts 16583 0 Selected Add Activity Move to Stage Add Hashtags Add to BDR Do…" at bounding box center [295, 116] width 547 height 29
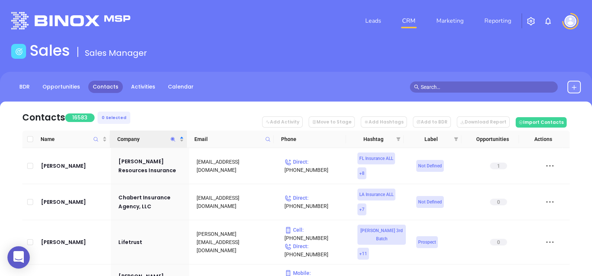
click at [171, 138] on icon "Company" at bounding box center [173, 140] width 6 height 6
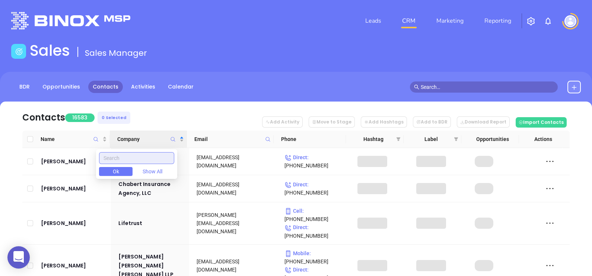
paste input "mutual"
type input "mutual"
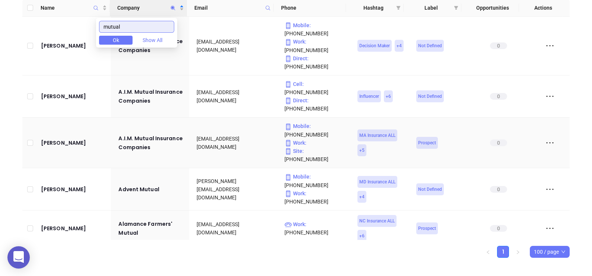
scroll to position [138, 0]
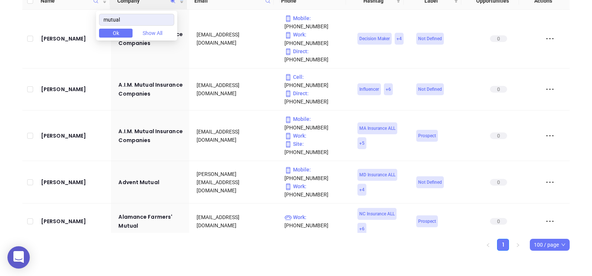
click at [12, 108] on div "Contacts 87 0 Selected Add Activity Move to Stage Add Hashtags Add to BDR Downl…" at bounding box center [295, 107] width 569 height 288
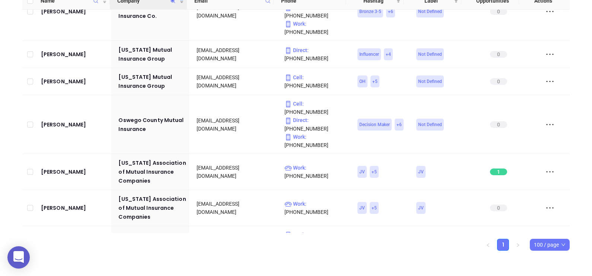
scroll to position [2729, 0]
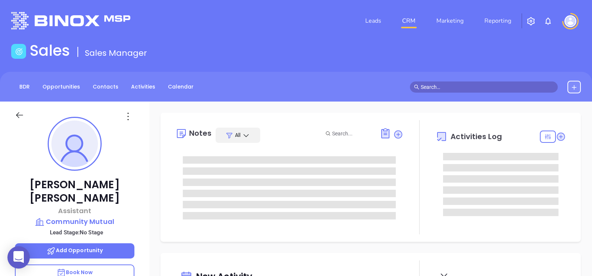
type input "[DATE]"
type input "[PERSON_NAME]"
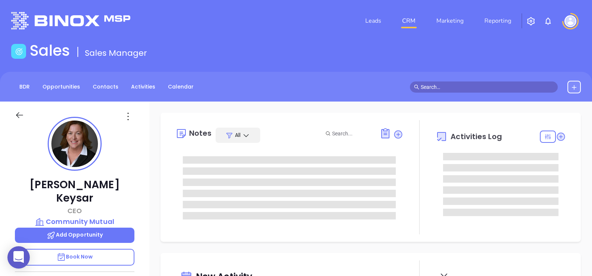
type input "[DATE]"
type input "[PERSON_NAME]"
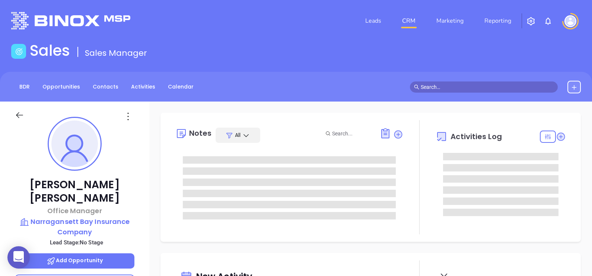
type input "[DATE]"
type input "[PERSON_NAME]"
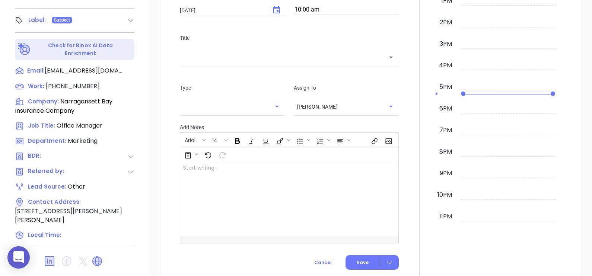
scroll to position [20, 0]
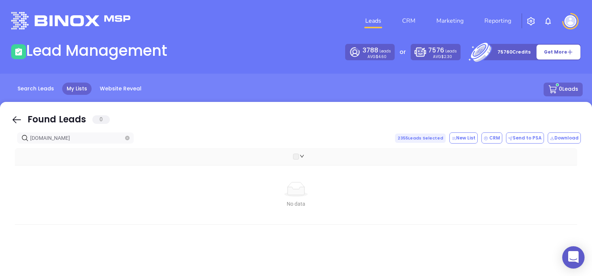
scroll to position [30, 0]
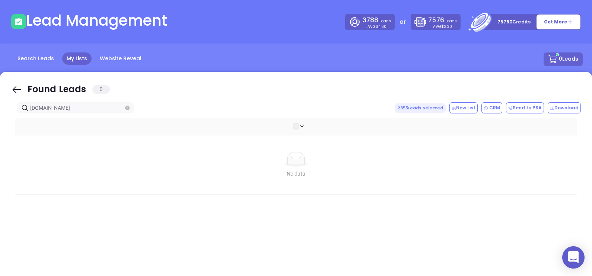
drag, startPoint x: 15, startPoint y: 82, endPoint x: 16, endPoint y: 90, distance: 8.6
click at [15, 83] on div "Found Leads 0" at bounding box center [295, 90] width 569 height 15
click at [17, 91] on icon at bounding box center [16, 89] width 11 height 11
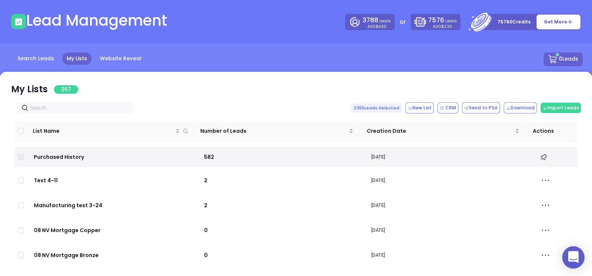
click at [85, 108] on input "text" at bounding box center [76, 108] width 93 height 8
paste input "[DOMAIN_NAME]"
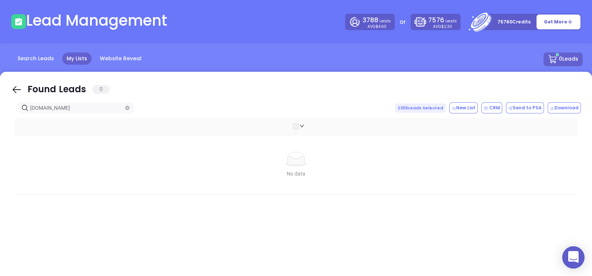
type input "[DOMAIN_NAME]"
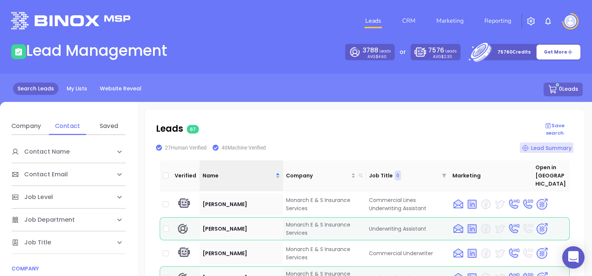
scroll to position [791, 0]
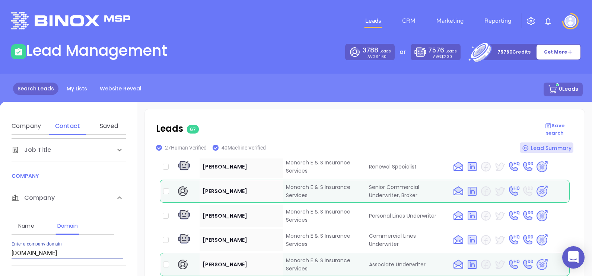
drag, startPoint x: 76, startPoint y: 257, endPoint x: 0, endPoint y: 253, distance: 76.4
click at [0, 255] on html "0 Leads CRM Marketing Reporting Financial Leads Leads Lead Management 3788 Lead…" at bounding box center [296, 138] width 592 height 276
paste input "unionmutual"
type input "[DOMAIN_NAME]"
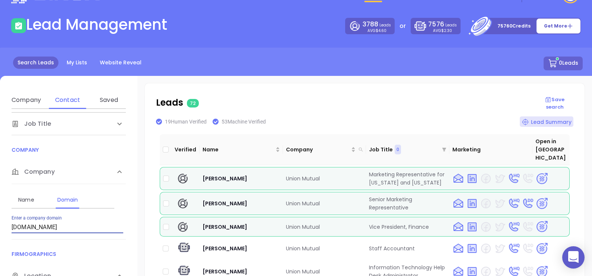
scroll to position [46, 0]
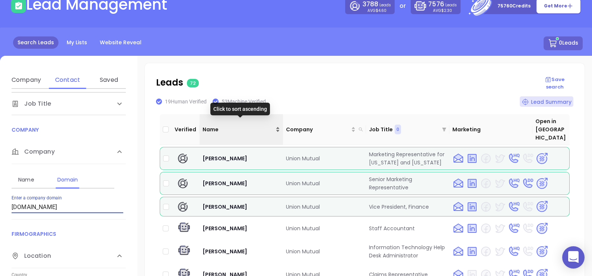
click at [249, 127] on span "Name" at bounding box center [237, 129] width 71 height 8
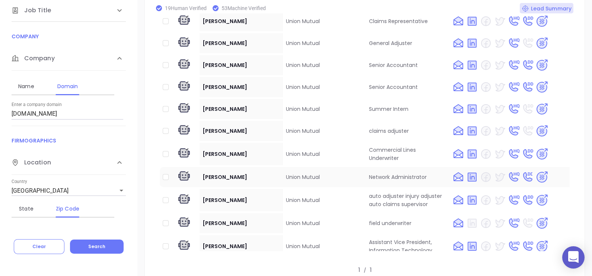
scroll to position [8, 0]
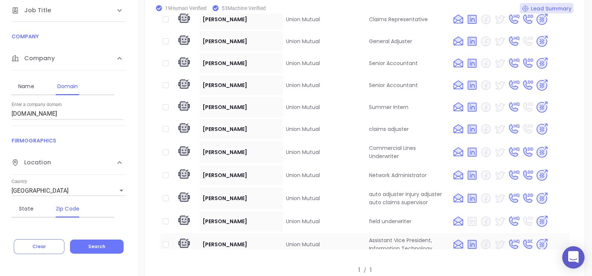
click at [540, 238] on img at bounding box center [541, 244] width 13 height 13
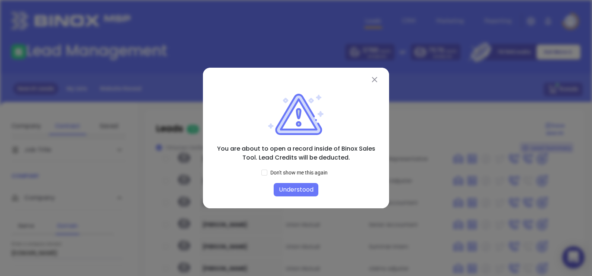
click at [298, 190] on button "Understood" at bounding box center [295, 189] width 45 height 13
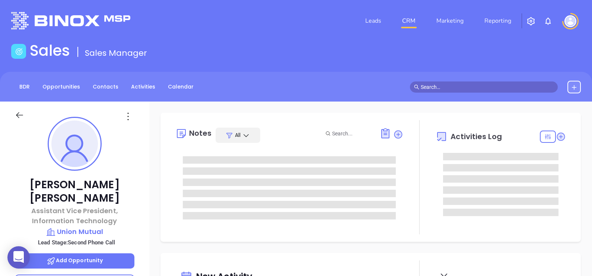
type input "[DATE]"
type input "[PERSON_NAME]"
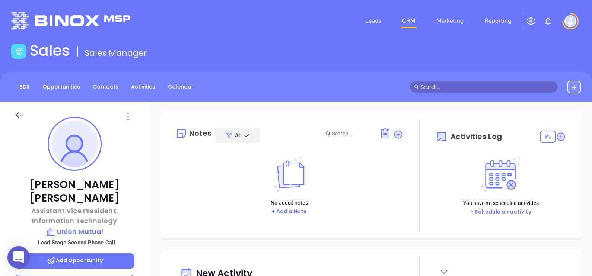
click at [126, 119] on icon at bounding box center [128, 117] width 12 height 12
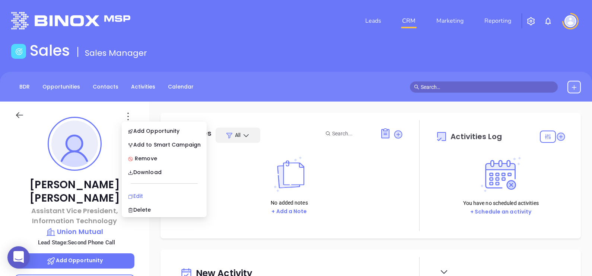
click at [150, 193] on div "Edit" at bounding box center [164, 196] width 73 height 8
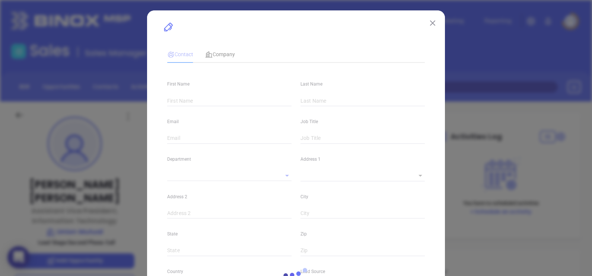
type input "robert"
type input "macleod"
type input "robert@unionmutual.com"
type input "Assistant Vice President, Information Technology"
type input "1"
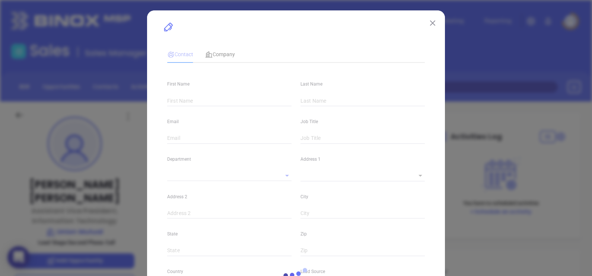
type input "linkedin.com/in/robertmacleod"
type input "Marketing"
type input "Website Reveal"
type input "undefined undefined"
type input "Second Phone Call"
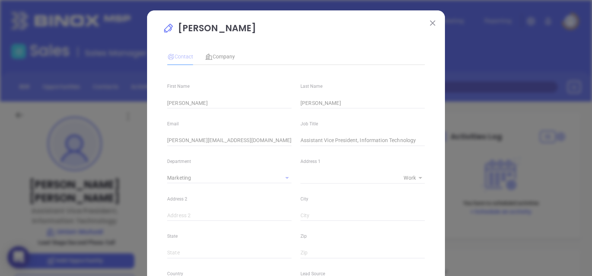
type input "(802) 223-5261"
type input "1"
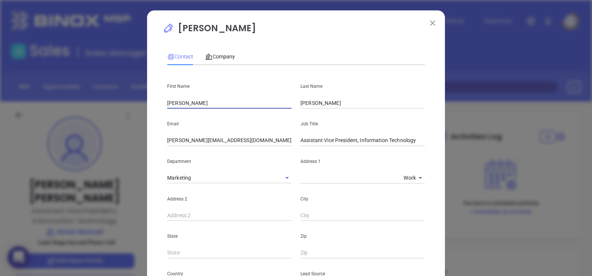
click at [192, 100] on input "robert" at bounding box center [229, 102] width 124 height 11
paste input "Michael Mucher"
drag, startPoint x: 210, startPoint y: 105, endPoint x: 206, endPoint y: 106, distance: 4.8
click at [206, 106] on input "Michael Mucher" at bounding box center [229, 102] width 124 height 11
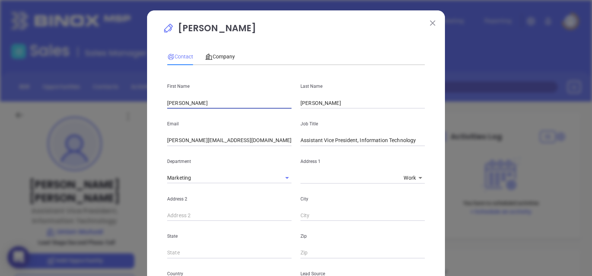
type input "Michael"
drag, startPoint x: 336, startPoint y: 100, endPoint x: 256, endPoint y: 98, distance: 80.0
click at [256, 98] on div "First Name Michael Last Name macleod" at bounding box center [296, 90] width 266 height 38
paste input "Mucher"
type input "Mucher"
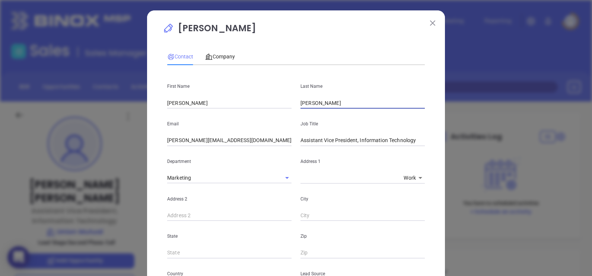
click at [236, 110] on div "Email robert@unionmutual.com" at bounding box center [229, 128] width 133 height 38
click at [233, 100] on input "Michael" at bounding box center [229, 102] width 124 height 11
type input "Michael"
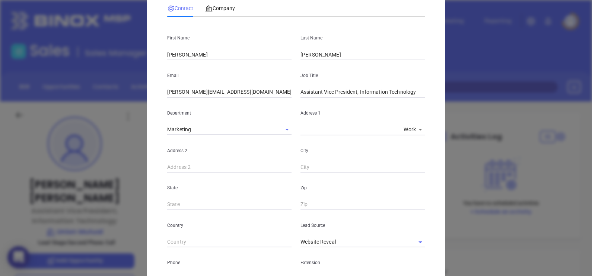
scroll to position [140, 0]
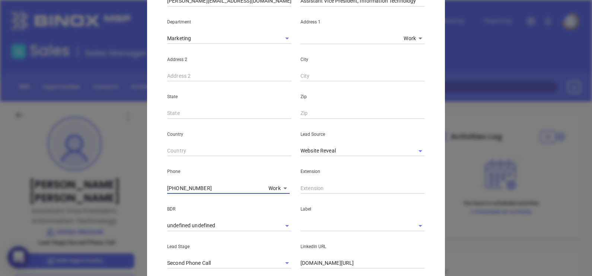
drag, startPoint x: 212, startPoint y: 186, endPoint x: 121, endPoint y: 195, distance: 92.0
click at [121, 195] on div "robert macleod Contact Company First Name Michael Last Name Mucher Email robert…" at bounding box center [296, 138] width 592 height 276
paste input "0) 300"
click at [339, 144] on div "Website Reveal" at bounding box center [362, 150] width 124 height 12
type input "(800) 300-5261"
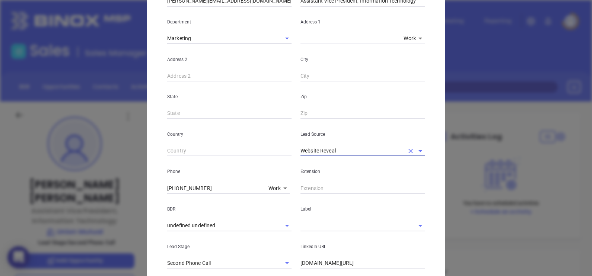
click at [341, 148] on input "Website Reveal" at bounding box center [351, 150] width 103 height 11
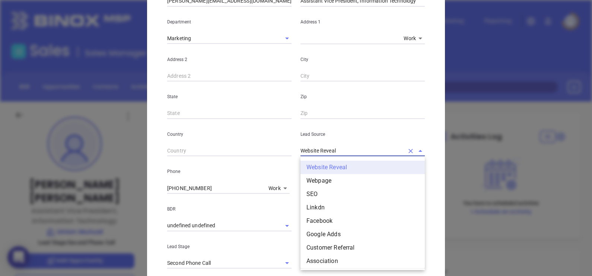
click at [341, 148] on input "Website Reveal" at bounding box center [351, 150] width 103 height 11
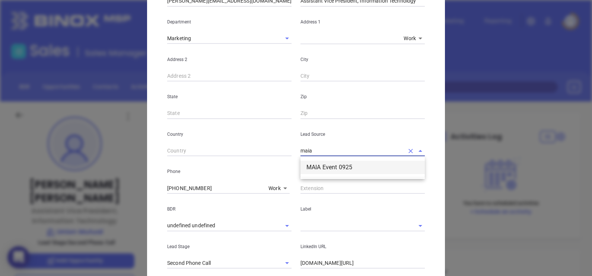
click at [394, 169] on li "MAIA Event 0925" at bounding box center [362, 167] width 124 height 13
type input "MAIA Event 0925"
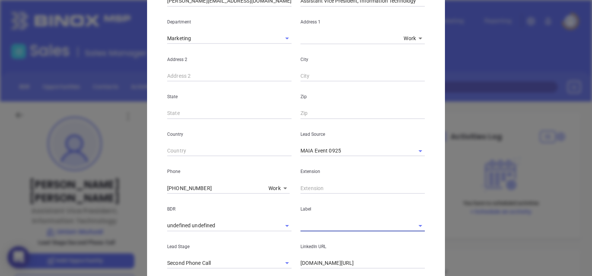
click at [315, 229] on input "text" at bounding box center [351, 225] width 103 height 11
drag, startPoint x: 323, startPoint y: 238, endPoint x: 323, endPoint y: 209, distance: 29.0
click at [323, 238] on li "Prospect" at bounding box center [362, 242] width 124 height 13
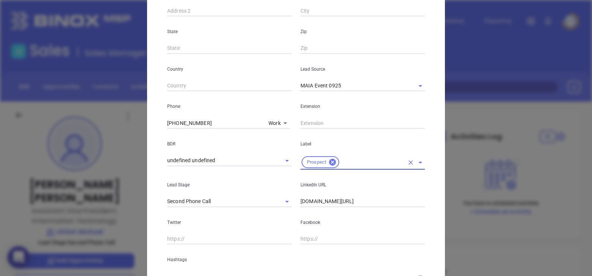
scroll to position [266, 0]
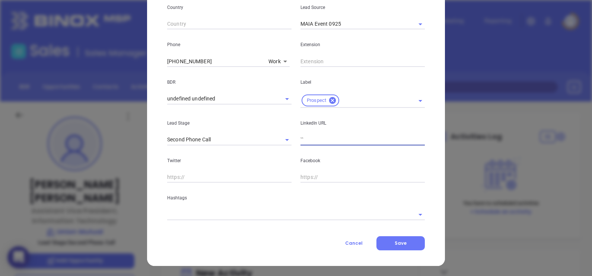
type input "``"
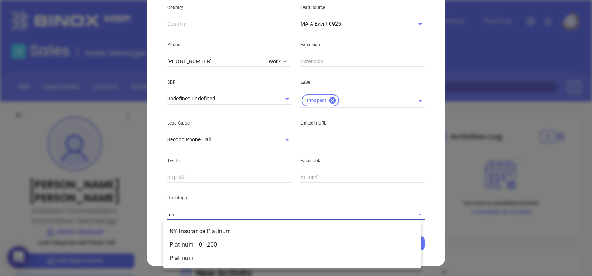
type input "plat"
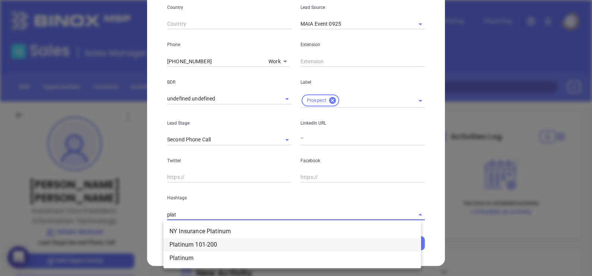
click at [193, 249] on li "Platinum 101-200" at bounding box center [291, 244] width 257 height 13
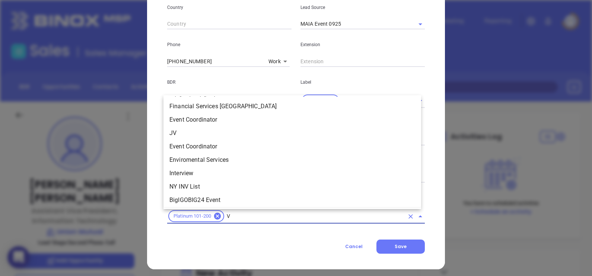
type input "VT"
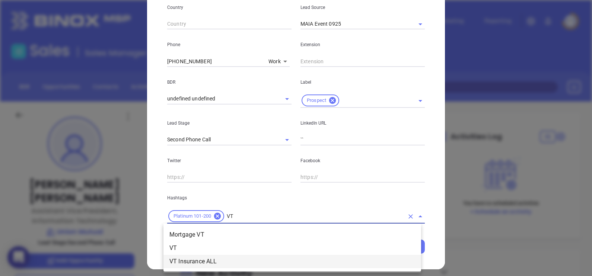
click at [193, 262] on li "VT Insurance ALL" at bounding box center [291, 261] width 257 height 13
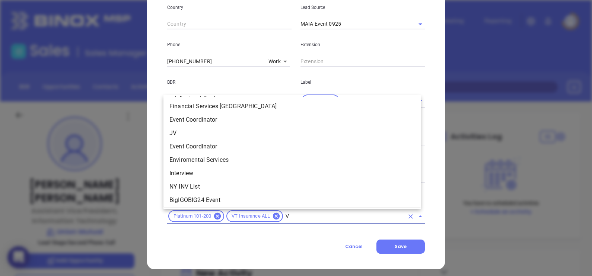
type input "VT"
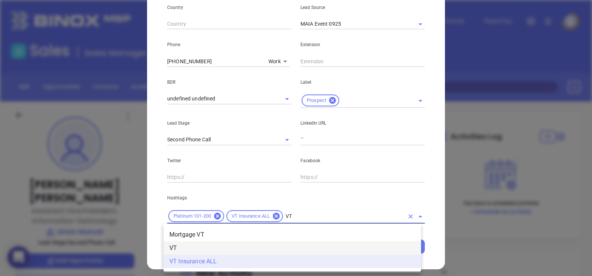
click at [193, 242] on li "VT" at bounding box center [291, 247] width 257 height 13
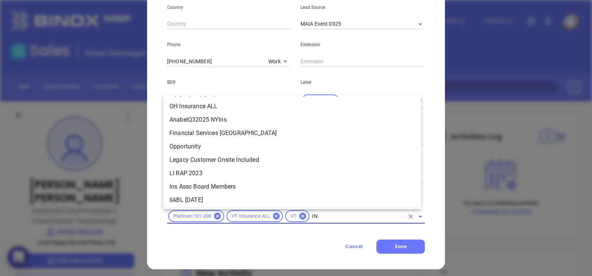
scroll to position [0, 0]
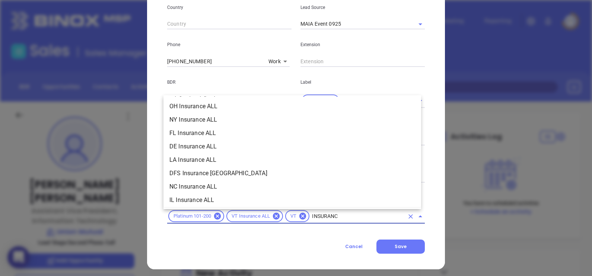
type input "INSURANCE"
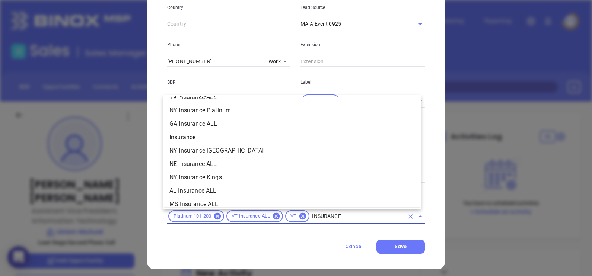
scroll to position [279, 0]
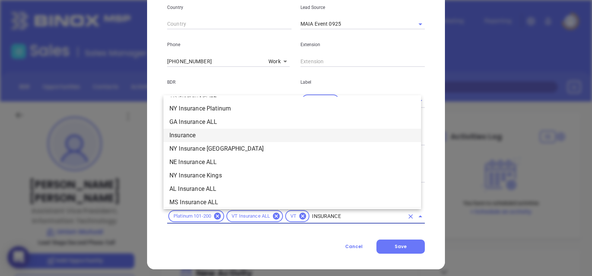
click at [201, 136] on li "Insurance" at bounding box center [291, 135] width 257 height 13
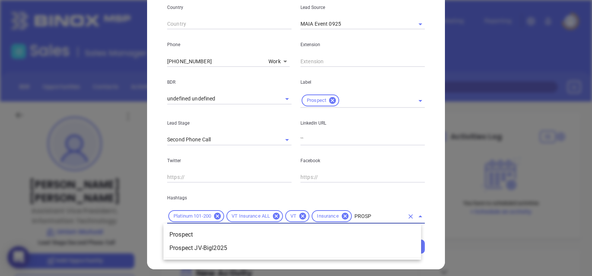
type input "PROSPE"
click at [227, 233] on li "Prospect" at bounding box center [291, 234] width 257 height 13
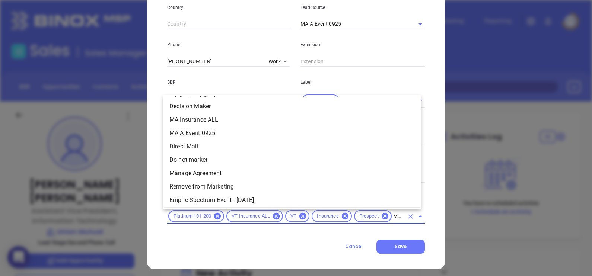
type input "MAIA"
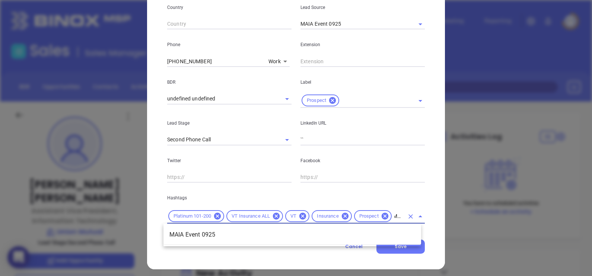
scroll to position [0, 5]
click at [227, 232] on li "MAIA Event 0925" at bounding box center [291, 234] width 257 height 13
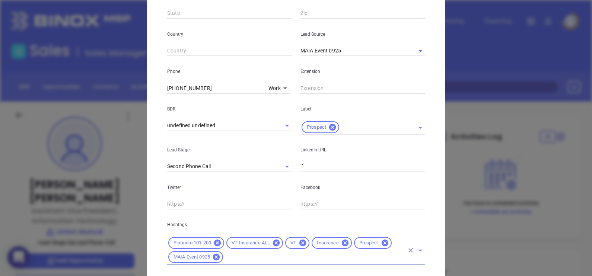
scroll to position [220, 0]
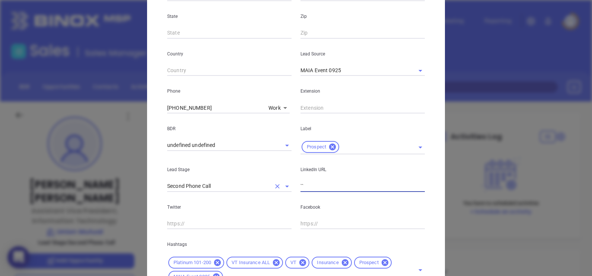
drag, startPoint x: 324, startPoint y: 186, endPoint x: 246, endPoint y: 190, distance: 78.6
click at [247, 190] on div "Lead Stage Second Phone Call LinkedIn URL ``" at bounding box center [296, 173] width 266 height 38
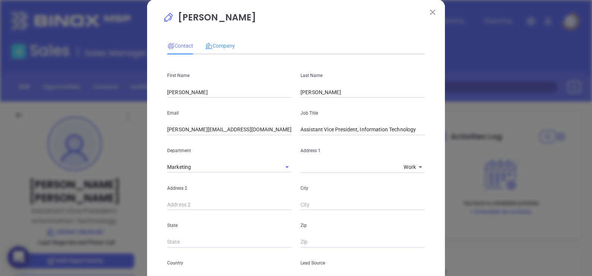
scroll to position [0, 0]
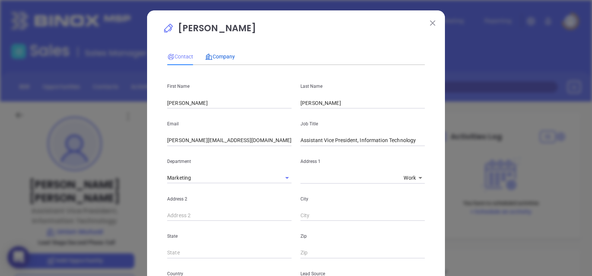
click at [206, 56] on icon at bounding box center [208, 57] width 7 height 6
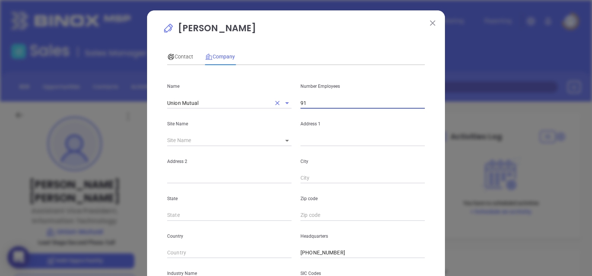
drag, startPoint x: 322, startPoint y: 103, endPoint x: 256, endPoint y: 106, distance: 65.9
click at [256, 106] on div "Name Union Mutual Number Employees 91" at bounding box center [296, 90] width 266 height 38
type input "109"
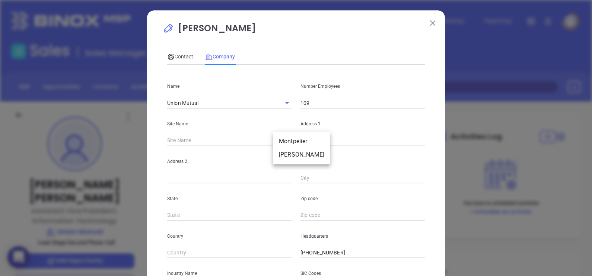
drag, startPoint x: 283, startPoint y: 144, endPoint x: 291, endPoint y: 143, distance: 8.0
click at [284, 143] on body "0 Leads CRM Marketing Reporting Financial Leads Leads Sales Sales Manager BDR O…" at bounding box center [296, 138] width 592 height 276
click at [294, 144] on li "Montpelier" at bounding box center [301, 141] width 57 height 13
type input "Montpelier"
type input "126159"
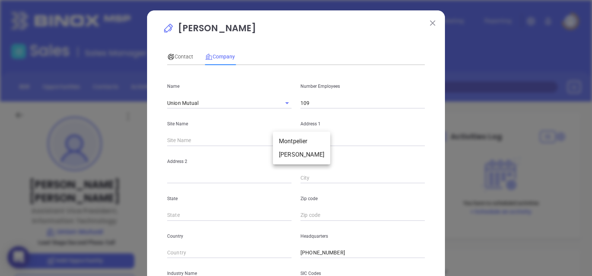
type input "139 State St"
type input "Montpelier"
type input "VT"
type input "05602-2973"
type input "US"
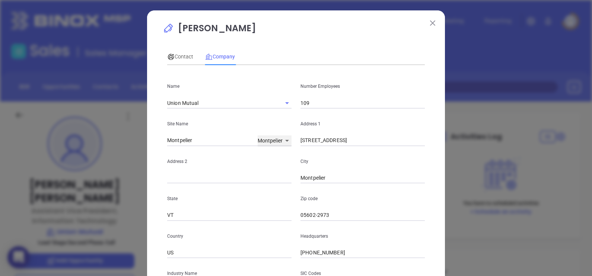
scroll to position [46, 0]
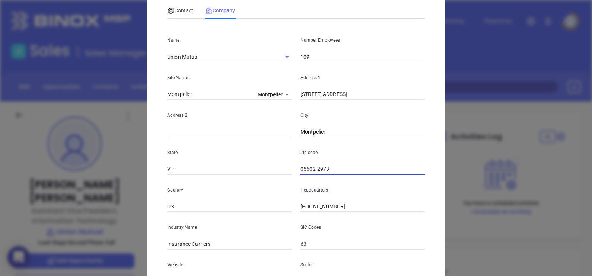
drag, startPoint x: 313, startPoint y: 167, endPoint x: 338, endPoint y: 170, distance: 25.8
click at [337, 170] on input "05602-2973" at bounding box center [362, 169] width 124 height 11
type input "05602"
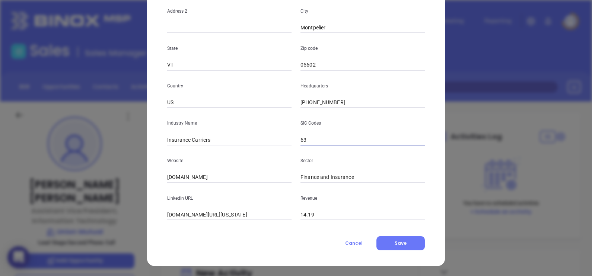
scroll to position [150, 0]
click at [229, 179] on input "unionmutual.com" at bounding box center [229, 177] width 124 height 11
paste input "https://www.unionmutual.com/"
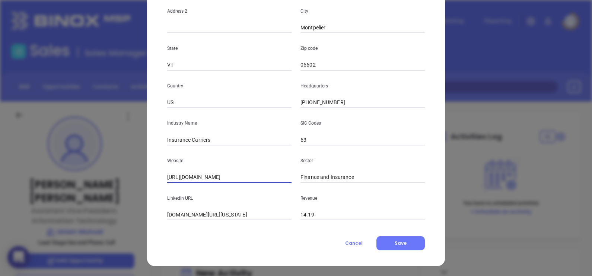
type input "https://www.unionmutual.com/"
click at [279, 216] on input "linkedin.com/company/union-mutual-of-vermont" at bounding box center [229, 214] width 124 height 11
paste input "www.linkedin.com/company/union-mutual-of-vermont/"
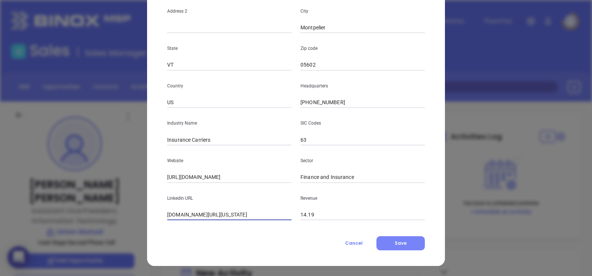
type input "www.linkedin.com/company/union-mutual-of-vermont/"
click at [404, 243] on button "Save" at bounding box center [400, 243] width 48 height 14
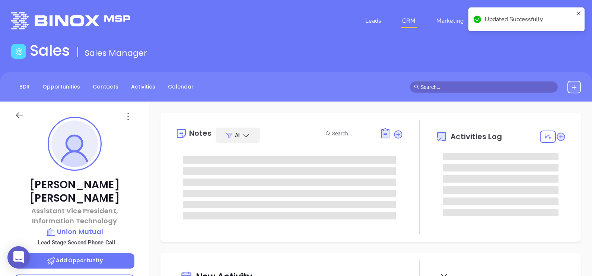
click at [127, 117] on icon at bounding box center [128, 117] width 12 height 12
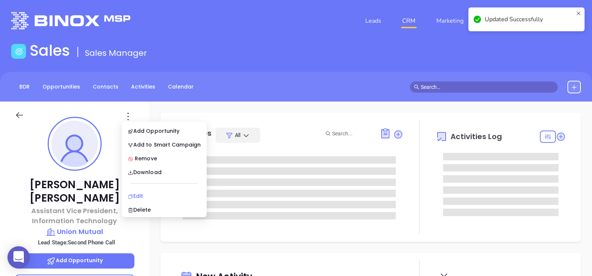
click at [169, 193] on div "Edit" at bounding box center [164, 196] width 73 height 8
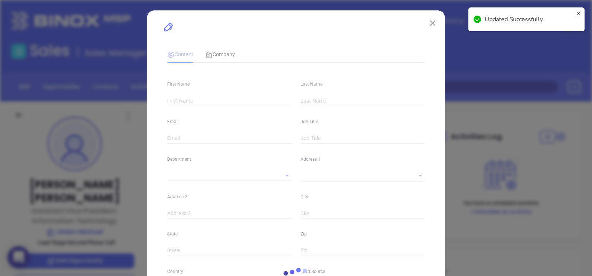
type input "Michael"
type input "Mucher"
type input "robert@unionmutual.com"
type input "Assistant Vice President, Information Technology"
type textarea "139 State St"
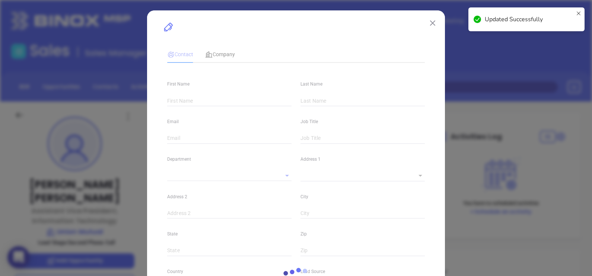
type input "1"
type input "Montpelier"
type input "VT"
type input "05602"
type input "US"
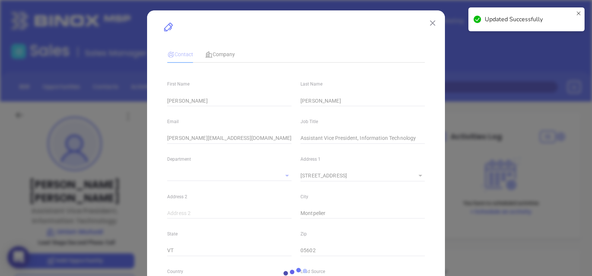
type input "Marketing"
type input "MAIA Event 0925"
type input "undefined undefined"
type input "Second Phone Call"
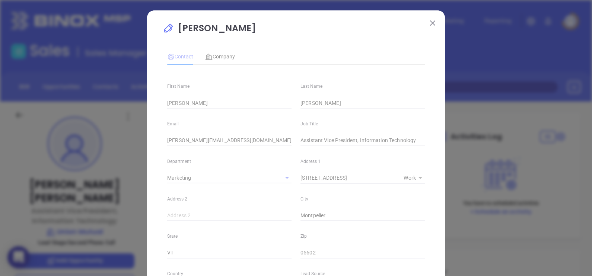
type input "(800) 300-5261"
type input "1"
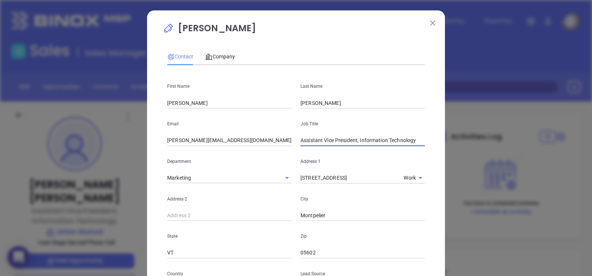
drag, startPoint x: 308, startPoint y: 140, endPoint x: 628, endPoint y: 121, distance: 320.6
click at [591, 121] on html "0 Leads CRM Marketing Reporting Financial Leads Leads Sales Sales Manager BDR O…" at bounding box center [296, 138] width 592 height 276
type input "A"
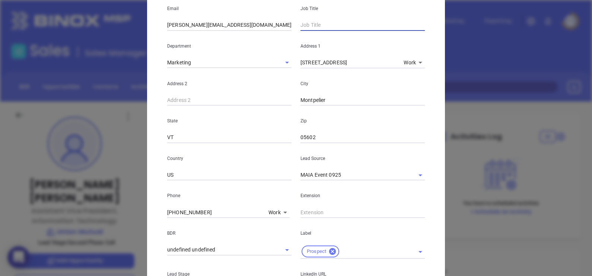
scroll to position [284, 0]
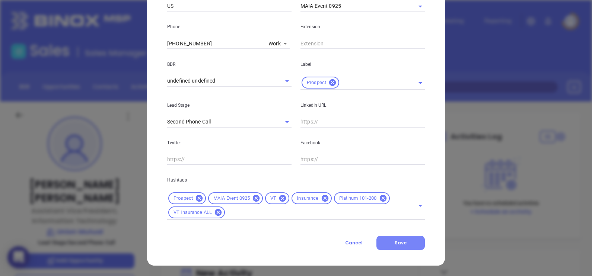
click at [410, 247] on button "Save" at bounding box center [400, 243] width 48 height 14
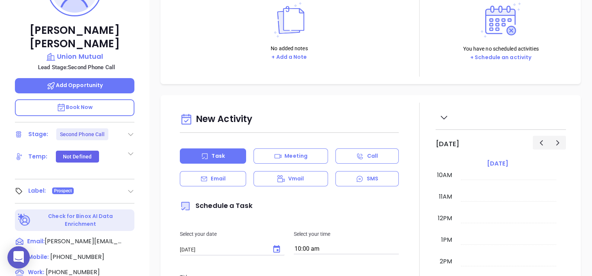
scroll to position [186, 0]
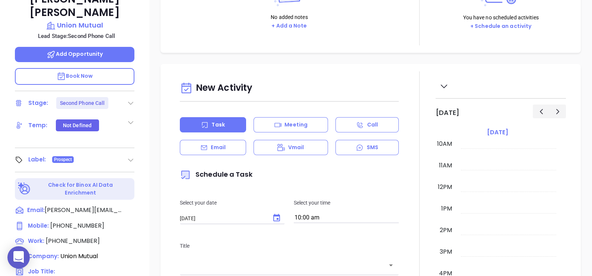
click at [131, 99] on icon at bounding box center [130, 102] width 7 height 7
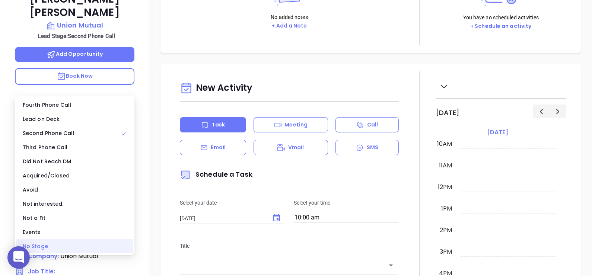
click at [89, 242] on div "No Stage" at bounding box center [74, 246] width 116 height 14
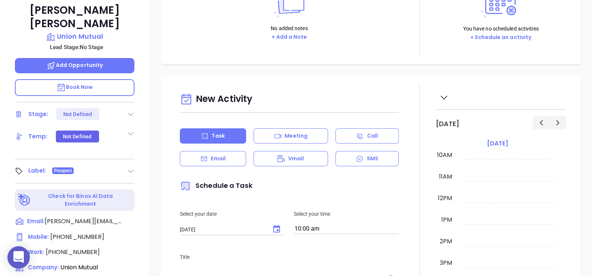
scroll to position [113, 0]
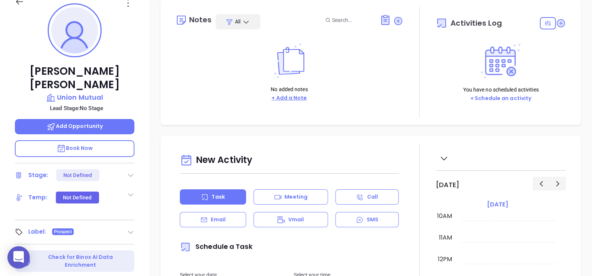
click at [290, 100] on button "+ Add a Note" at bounding box center [289, 98] width 40 height 9
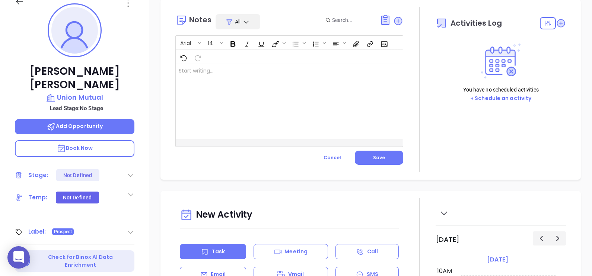
click at [237, 127] on div at bounding box center [281, 101] width 211 height 75
click at [377, 159] on span "Save" at bounding box center [379, 157] width 12 height 6
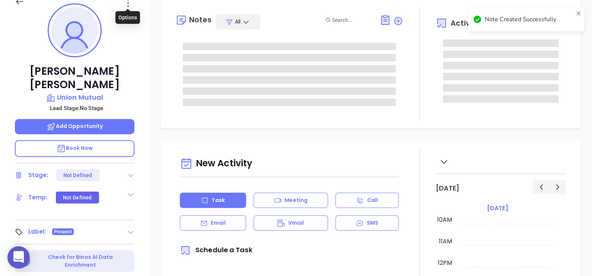
click at [128, 4] on icon at bounding box center [128, 3] width 12 height 12
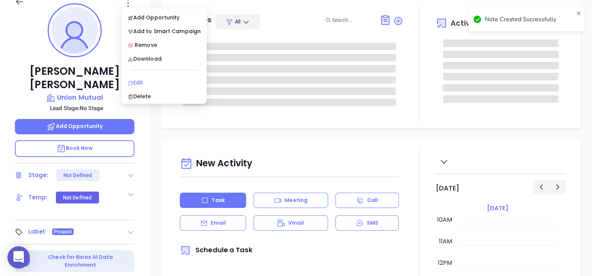
click at [144, 77] on li "Edit" at bounding box center [164, 83] width 82 height 16
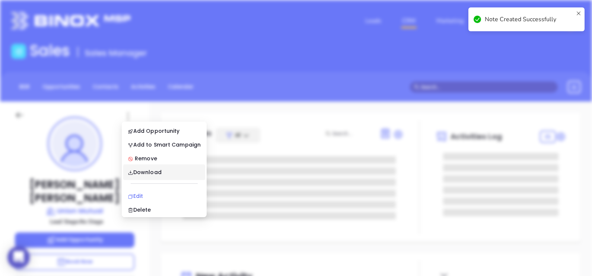
scroll to position [0, 0]
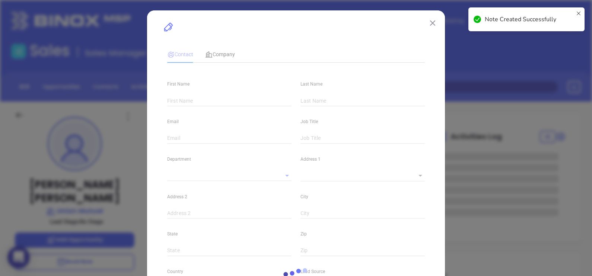
type input "Michael"
type input "Mucher"
type input "robert@unionmutual.com"
type textarea "139 State St"
type input "1"
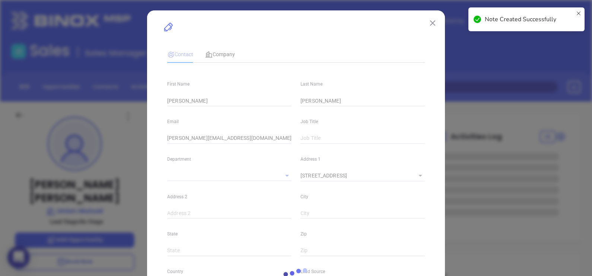
type input "Montpelier"
type input "VT"
type input "05602"
type input "US"
type input "Marketing"
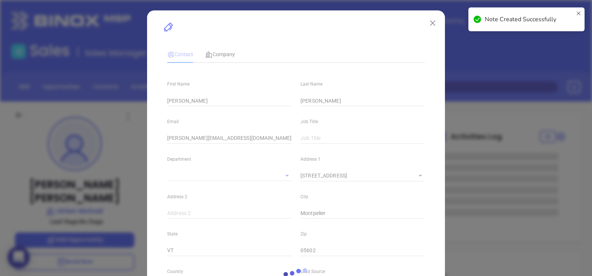
type input "MAIA Event 0925"
type input "undefined undefined"
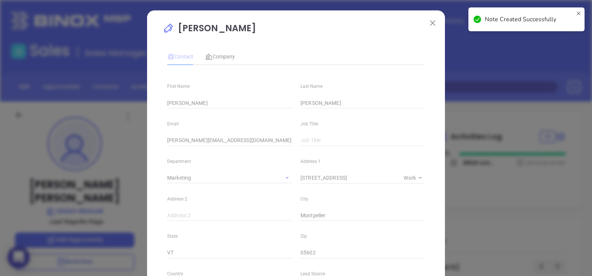
type input "(800) 300-5261"
type input "1"
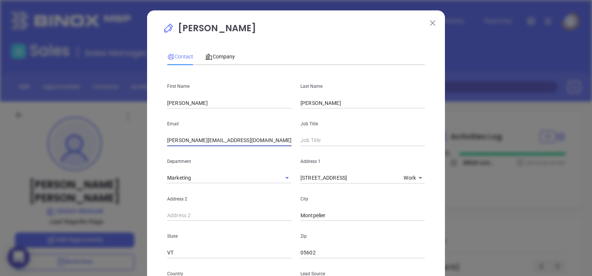
drag, startPoint x: 177, startPoint y: 140, endPoint x: 134, endPoint y: 135, distance: 43.8
click at [136, 136] on div "Michael Mucher Contact Company First Name Michael Last Name Mucher Email robert…" at bounding box center [296, 138] width 592 height 276
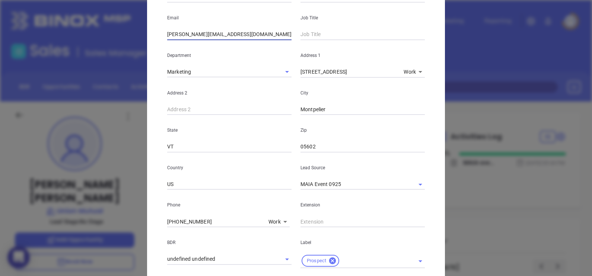
scroll to position [284, 0]
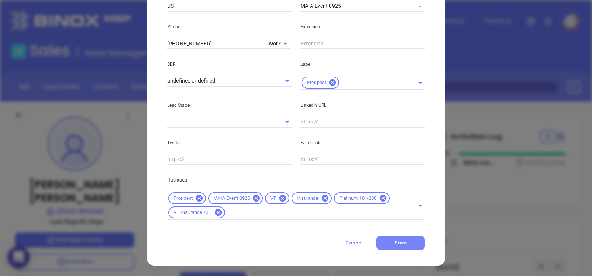
type input "michael@unionmutual.com"
click at [416, 241] on button "Save" at bounding box center [400, 243] width 48 height 14
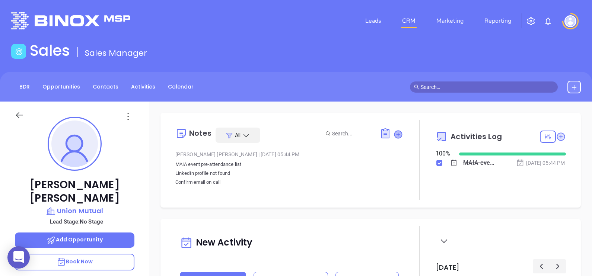
click at [396, 134] on icon at bounding box center [397, 134] width 7 height 7
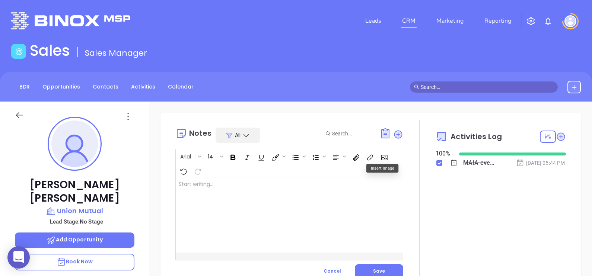
click at [288, 192] on div at bounding box center [281, 214] width 211 height 75
click at [394, 271] on button "Save" at bounding box center [379, 271] width 48 height 14
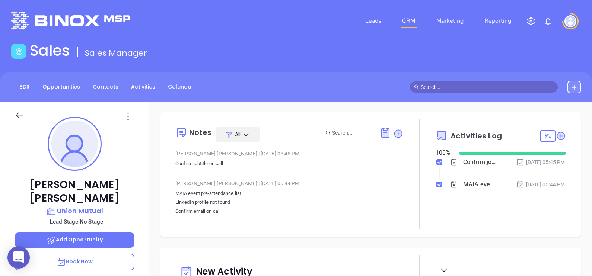
scroll to position [0, 0]
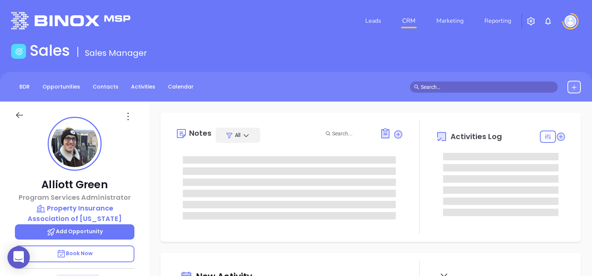
type input "[DATE]"
type input "[PERSON_NAME]"
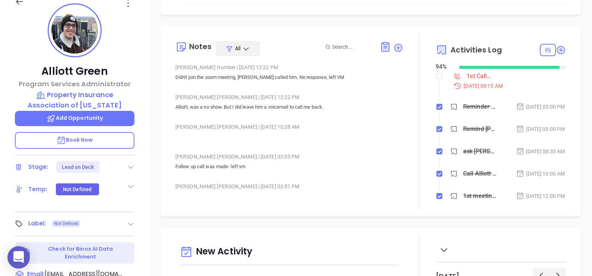
scroll to position [589, 0]
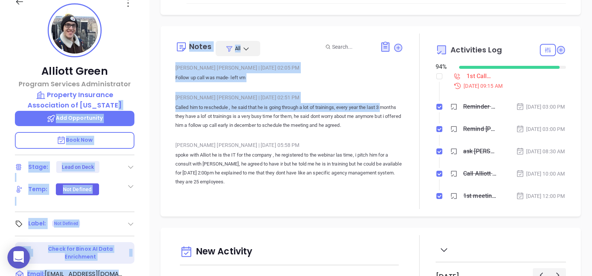
drag, startPoint x: 150, startPoint y: 104, endPoint x: 136, endPoint y: 102, distance: 14.3
click at [136, 102] on div "Alliott Green Program Services Administrator Property Insurance Association of …" at bounding box center [296, 160] width 592 height 345
drag, startPoint x: 136, startPoint y: 102, endPoint x: 141, endPoint y: 105, distance: 6.2
click at [141, 105] on div "Alliott Green Program Services Administrator Property Insurance Association of …" at bounding box center [74, 160] width 149 height 345
click at [151, 100] on div "Opportunities New Opportunity Opp Name Revenue Status Stage Expected Close Date…" at bounding box center [370, 248] width 442 height 521
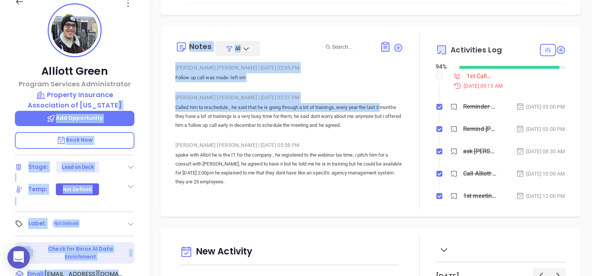
click at [166, 68] on div "Notes All [PERSON_NAME] | [DATE] 11:44 AM Called Alliott, no answer left VM. [P…" at bounding box center [370, 121] width 420 height 191
click at [172, 95] on div "Notes All [PERSON_NAME] | [DATE] 11:44 AM Called Alliott, no answer left VM. [P…" at bounding box center [370, 121] width 405 height 176
click at [166, 45] on div "Notes All [PERSON_NAME] | [DATE] 11:44 AM Called Alliott, no answer left VM. [P…" at bounding box center [370, 121] width 420 height 191
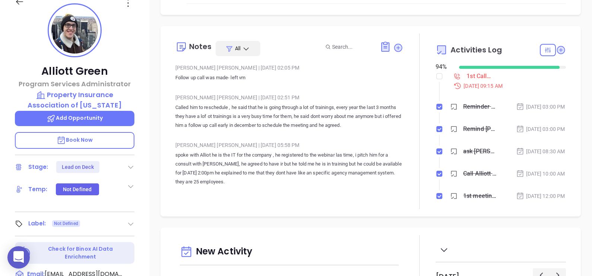
click at [138, 58] on div "Alliott Green Program Services Administrator Property Insurance Association of …" at bounding box center [74, 160] width 149 height 345
drag, startPoint x: 145, startPoint y: 102, endPoint x: 26, endPoint y: 94, distance: 119.3
click at [26, 94] on div "Alliott Green Program Services Administrator Property Insurance Association of …" at bounding box center [74, 160] width 149 height 345
copy p "Property Insurance Association of Louisiana"
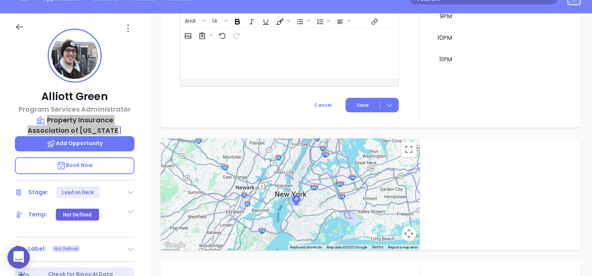
scroll to position [67, 0]
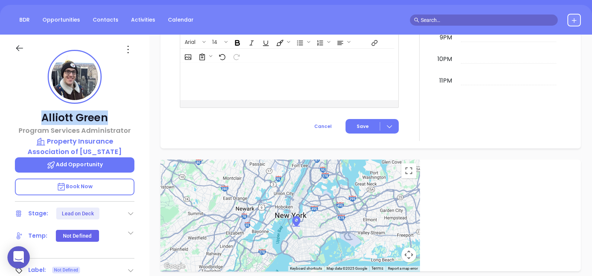
drag, startPoint x: 112, startPoint y: 117, endPoint x: 42, endPoint y: 115, distance: 70.4
click at [42, 115] on p "Alliott Green" at bounding box center [74, 117] width 119 height 13
copy p "Alliott Green"
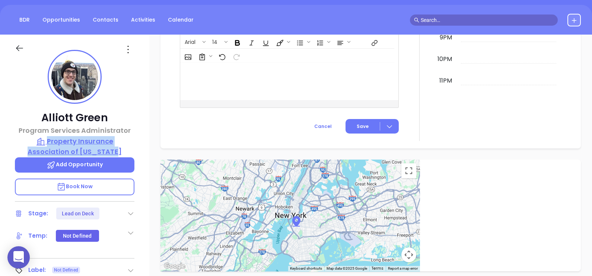
drag, startPoint x: 141, startPoint y: 150, endPoint x: 28, endPoint y: 136, distance: 113.5
click at [28, 136] on div "Alliott Green Program Services Administrator Property Insurance Association of …" at bounding box center [74, 207] width 149 height 345
copy p "Property Insurance Association of Louisiana"
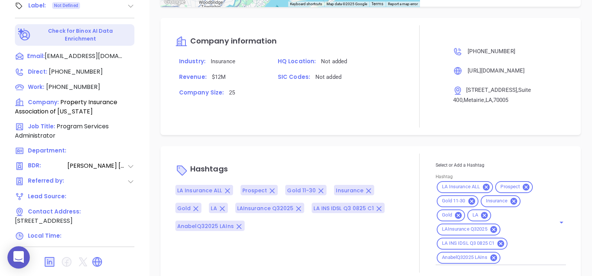
scroll to position [346, 0]
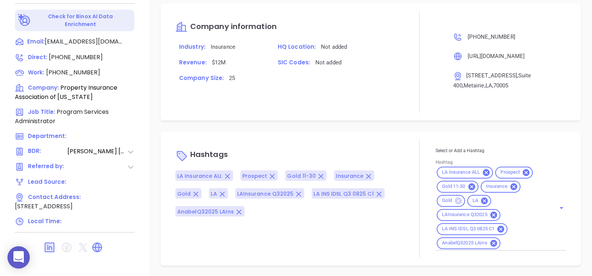
click at [455, 199] on icon at bounding box center [458, 200] width 7 height 7
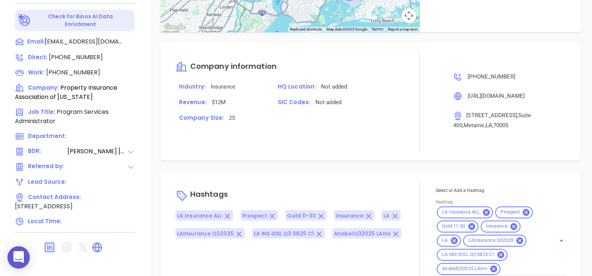
scroll to position [633, 0]
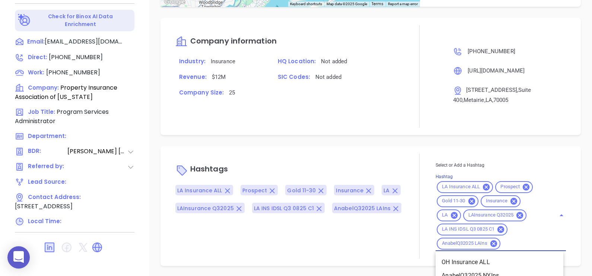
click at [506, 243] on input "Hashtag" at bounding box center [523, 243] width 44 height 9
type input "not"
click at [506, 260] on li "Not a fit" at bounding box center [499, 262] width 128 height 13
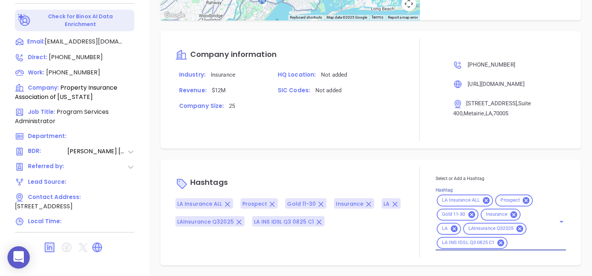
scroll to position [619, 0]
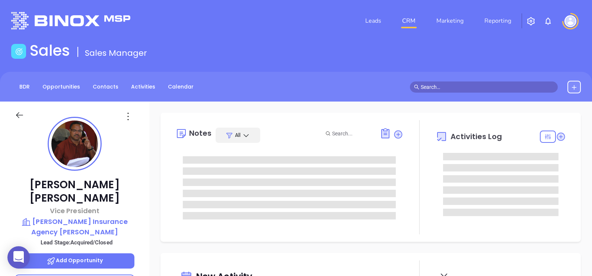
scroll to position [216, 0]
type input "[PERSON_NAME]"
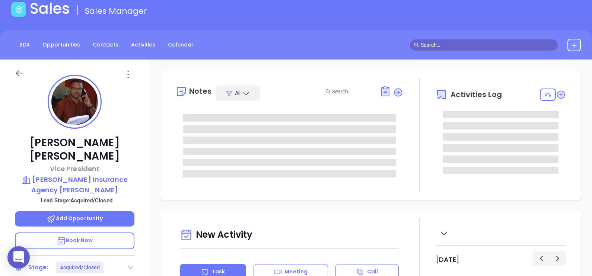
scroll to position [46, 0]
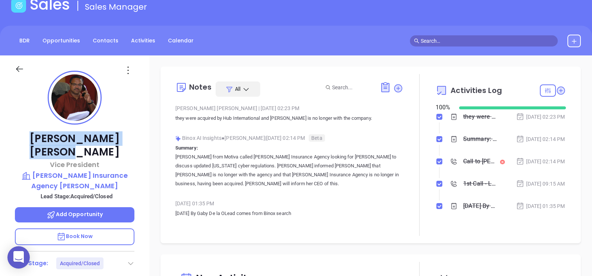
drag, startPoint x: 98, startPoint y: 137, endPoint x: 35, endPoint y: 132, distance: 63.4
click at [35, 132] on p "[PERSON_NAME]" at bounding box center [74, 145] width 119 height 27
copy p "[PERSON_NAME]"
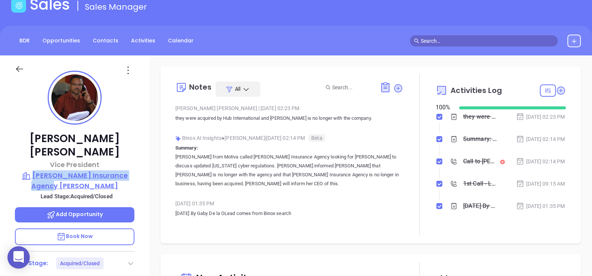
drag, startPoint x: 135, startPoint y: 170, endPoint x: 33, endPoint y: 159, distance: 102.2
click at [33, 159] on div "Greg Swanson Vice President Swanson Insurance Agency Nola Lead Stage: Acquired/…" at bounding box center [74, 227] width 149 height 345
copy p "Swanson Insurance Agency Nola"
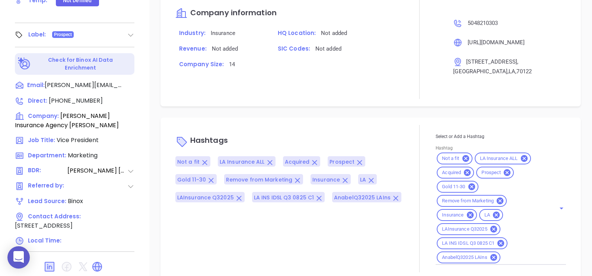
scroll to position [346, 0]
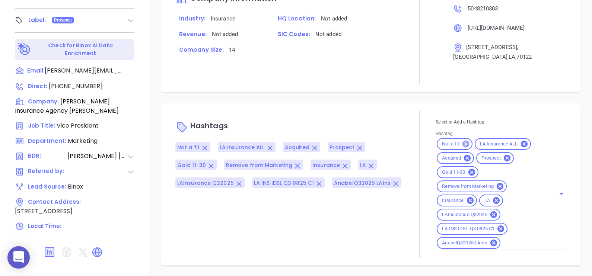
click at [461, 143] on icon at bounding box center [465, 144] width 8 height 8
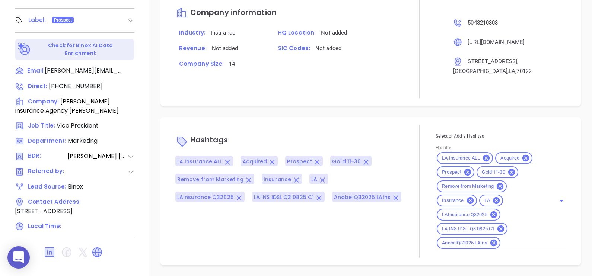
drag, startPoint x: 218, startPoint y: 80, endPoint x: 232, endPoint y: 93, distance: 19.5
click at [218, 80] on div "Company information Industry: Insurance HQ Location: Not added Revenue: Not add…" at bounding box center [289, 48] width 228 height 102
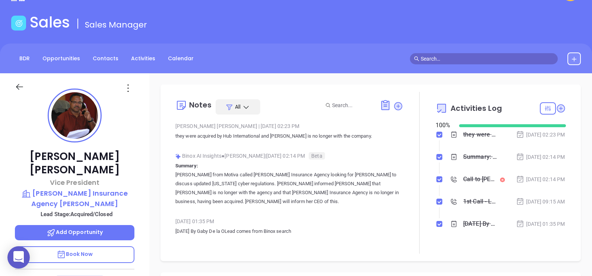
scroll to position [0, 0]
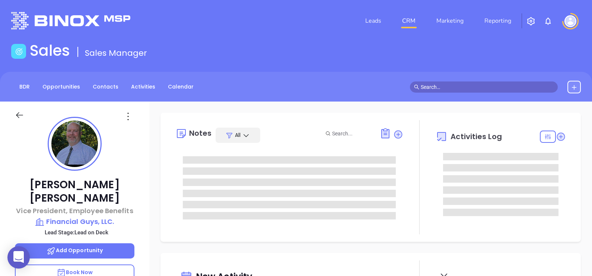
scroll to position [216, 0]
type input "[PERSON_NAME]"
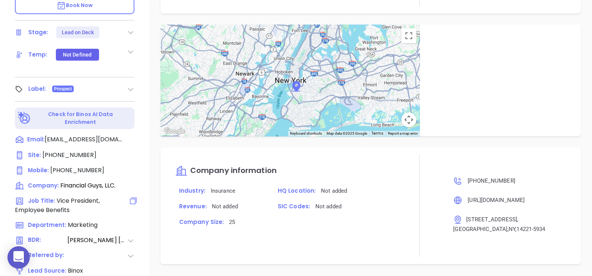
scroll to position [113, 0]
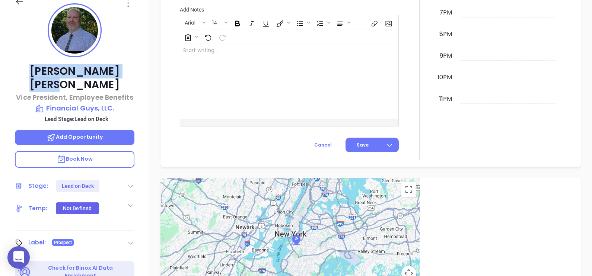
drag, startPoint x: 117, startPoint y: 68, endPoint x: 45, endPoint y: 72, distance: 72.7
click at [45, 72] on p "[PERSON_NAME]" at bounding box center [74, 78] width 119 height 27
copy p "[PERSON_NAME]"
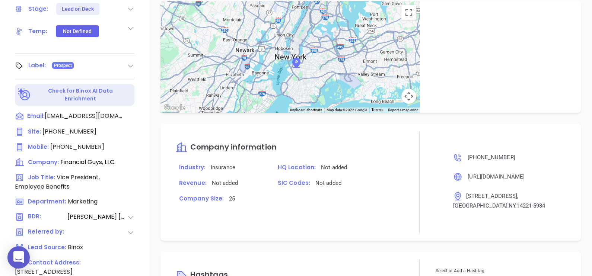
scroll to position [346, 0]
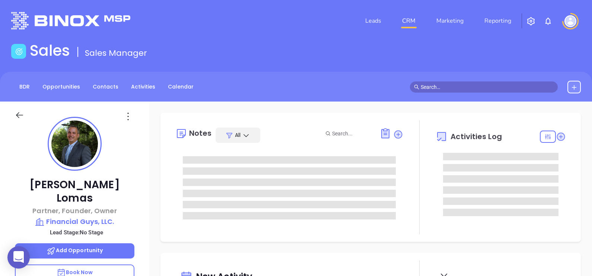
type input "[DATE]"
type input "[PERSON_NAME]"
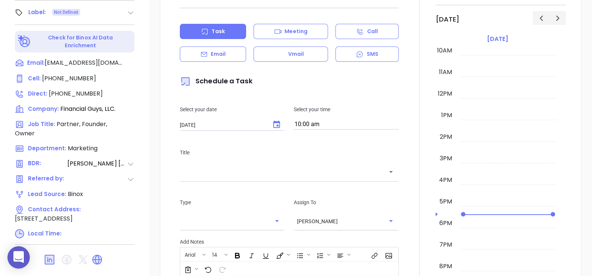
scroll to position [346, 0]
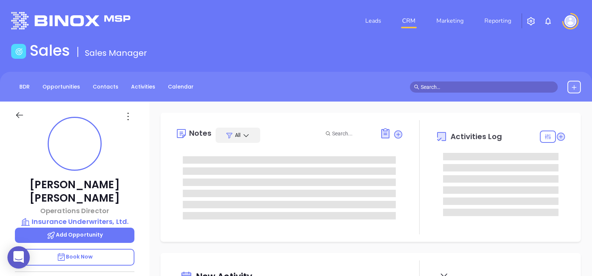
type input "[DATE]"
type input "[PERSON_NAME]"
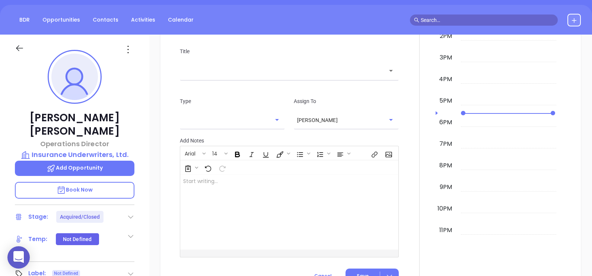
scroll to position [341, 0]
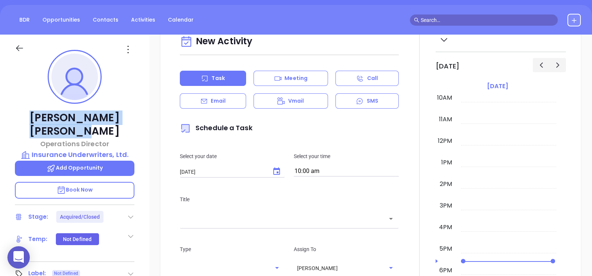
drag, startPoint x: 91, startPoint y: 119, endPoint x: 38, endPoint y: 121, distance: 53.2
click at [38, 121] on p "Sean Francioni" at bounding box center [74, 124] width 119 height 27
copy p "Sean Francioni"
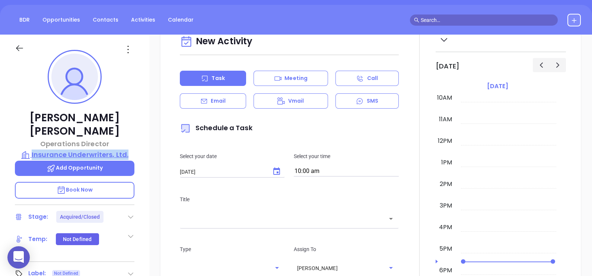
drag, startPoint x: 143, startPoint y: 140, endPoint x: 33, endPoint y: 138, distance: 110.5
click at [33, 138] on div "Sean Francioni Operations Director Insurance Underwriters, Ltd. Add Opportunity…" at bounding box center [74, 207] width 149 height 345
copy p "Insurance Underwriters, Ltd."
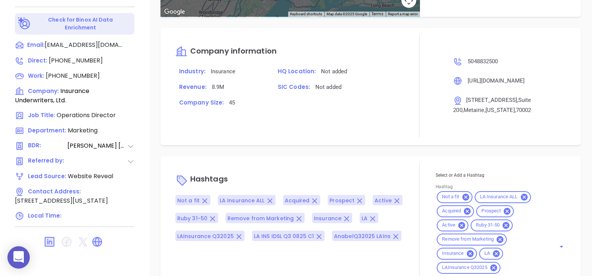
scroll to position [667, 0]
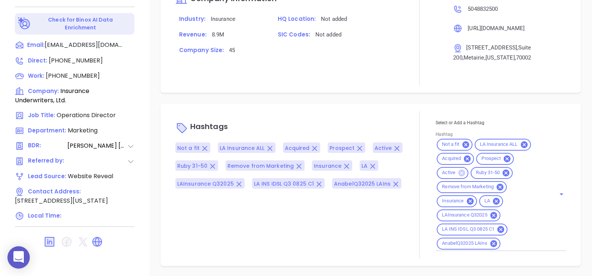
click at [459, 169] on icon at bounding box center [461, 172] width 7 height 7
click at [389, 123] on p "Hashtags" at bounding box center [289, 128] width 228 height 18
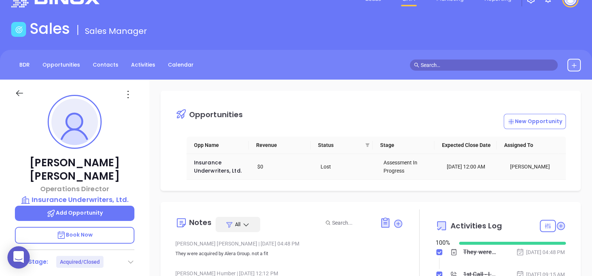
scroll to position [0, 0]
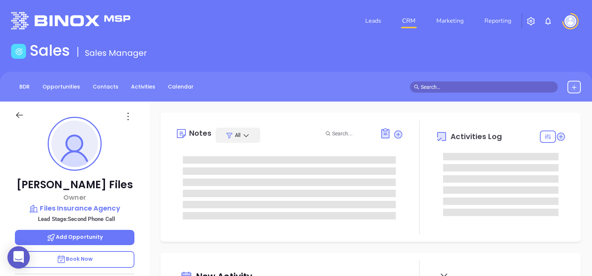
type input "[DATE]"
type input "[PERSON_NAME]"
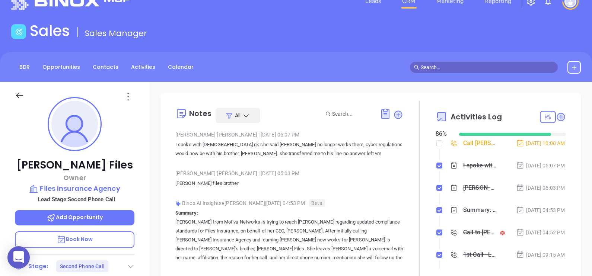
scroll to position [0, 0]
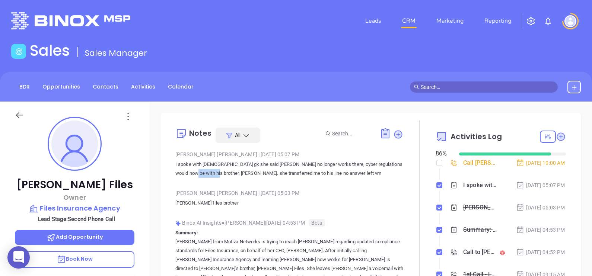
drag, startPoint x: 200, startPoint y: 171, endPoint x: 220, endPoint y: 175, distance: 20.9
click at [220, 175] on p "I spoke with [DEMOGRAPHIC_DATA] gk she said [PERSON_NAME] no longer works there…" at bounding box center [289, 169] width 228 height 18
copy p "[PERSON_NAME]"
drag, startPoint x: 141, startPoint y: 207, endPoint x: 41, endPoint y: 207, distance: 100.8
click at [41, 207] on div "[PERSON_NAME] Owner Files Insurance Agency Lead Stage: Second Phone Call Add Op…" at bounding box center [74, 274] width 149 height 345
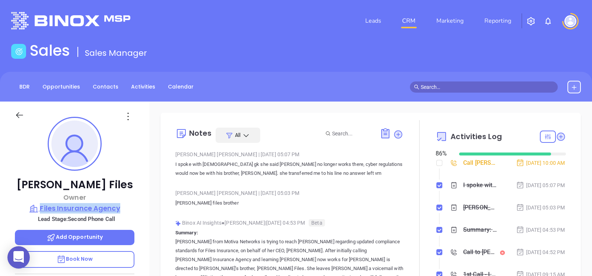
copy p "Files Insurance Agency"
click at [129, 121] on icon at bounding box center [128, 117] width 12 height 12
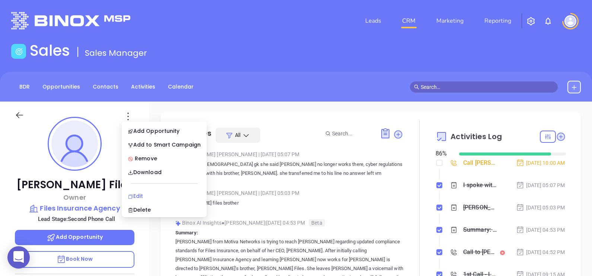
click at [154, 197] on div "Edit" at bounding box center [164, 196] width 73 height 8
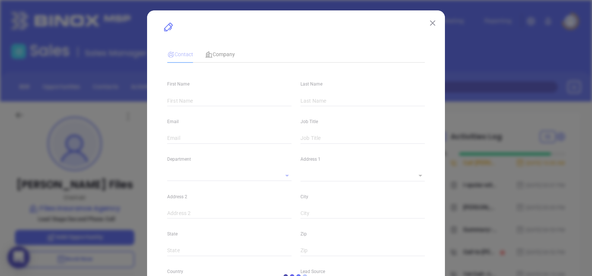
type input "[PERSON_NAME]"
type input "Files"
type input "[PERSON_NAME][EMAIL_ADDRESS][DOMAIN_NAME]"
type input "Owner"
type input "1"
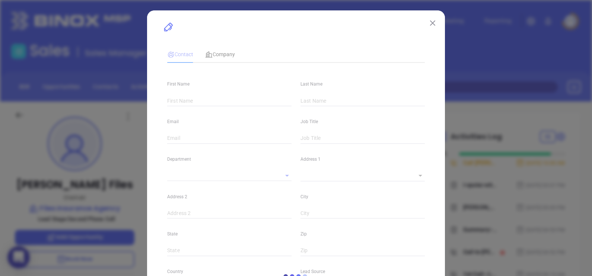
type input "[DOMAIN_NAME][URL][PERSON_NAME]"
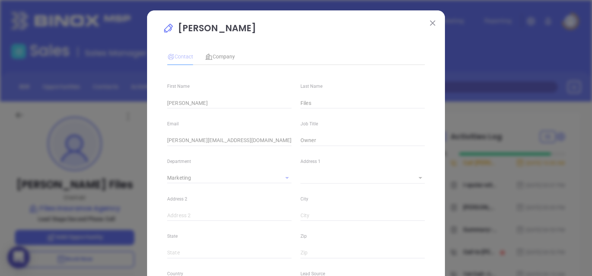
type input "Marketing"
type input "Binox"
type input "[PERSON_NAME]"
type input "Second Phone Call"
type input "1"
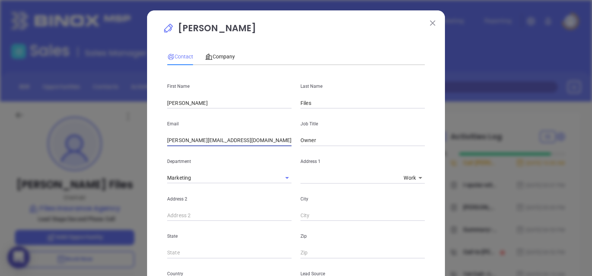
drag, startPoint x: 174, startPoint y: 140, endPoint x: 125, endPoint y: 144, distance: 49.3
click at [125, 144] on div "[PERSON_NAME] Contact Company First Name [PERSON_NAME] Name Files Email [PERSON…" at bounding box center [296, 138] width 592 height 276
type input "[PERSON_NAME][EMAIL_ADDRESS][DOMAIN_NAME]"
drag, startPoint x: 179, startPoint y: 100, endPoint x: 125, endPoint y: 95, distance: 53.8
click at [125, 95] on div "[PERSON_NAME] Contact Company First Name [PERSON_NAME] Name Files Email [PERSON…" at bounding box center [296, 138] width 592 height 276
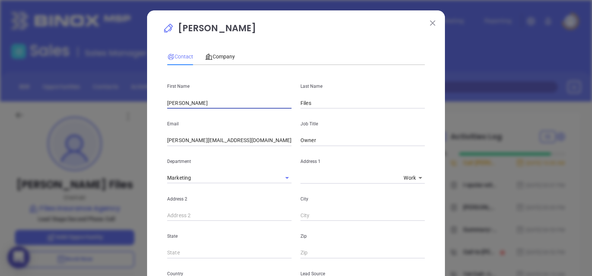
type input "[PERSON_NAME]"
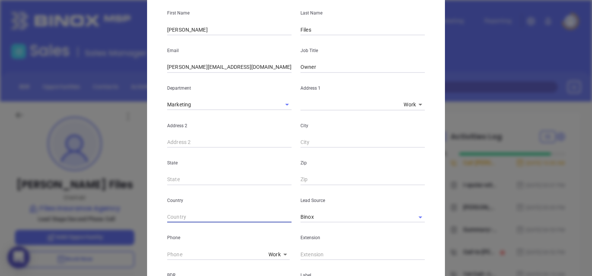
scroll to position [87, 0]
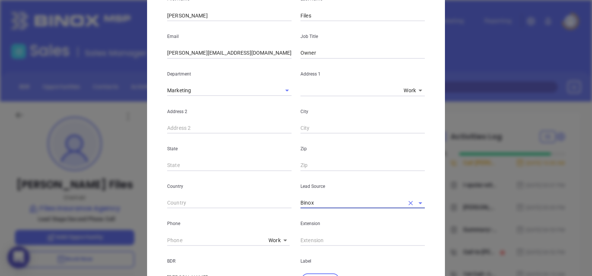
type input "( ) -"
click at [196, 238] on input "( ) -" at bounding box center [216, 240] width 98 height 11
click at [163, 241] on div "Phone Work 1" at bounding box center [229, 227] width 133 height 38
click at [167, 241] on input "( ) -" at bounding box center [216, 240] width 98 height 11
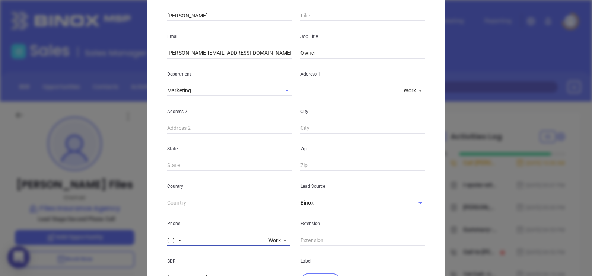
paste input "318) 281-2881"
type input "[PHONE_NUMBER]"
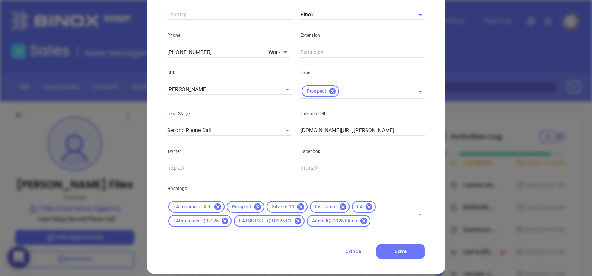
scroll to position [284, 0]
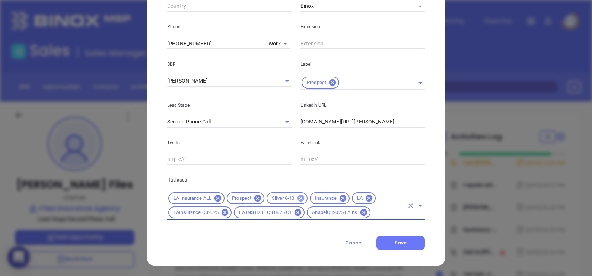
drag, startPoint x: 298, startPoint y: 198, endPoint x: 337, endPoint y: 212, distance: 41.5
click at [298, 199] on icon at bounding box center [301, 198] width 8 height 8
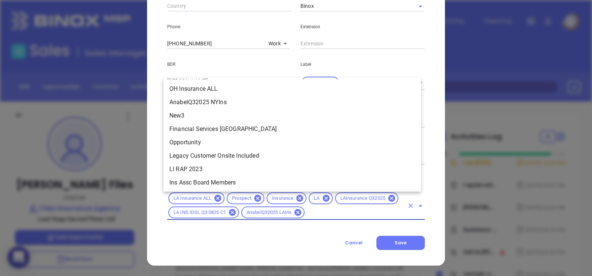
click at [351, 214] on input "text" at bounding box center [354, 212] width 98 height 9
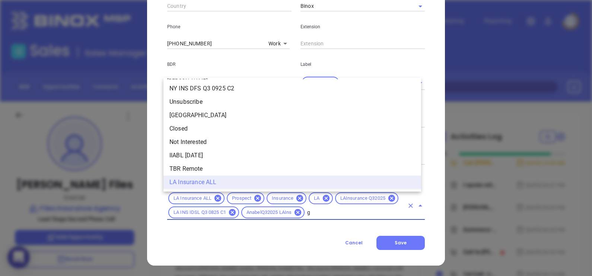
scroll to position [0, 0]
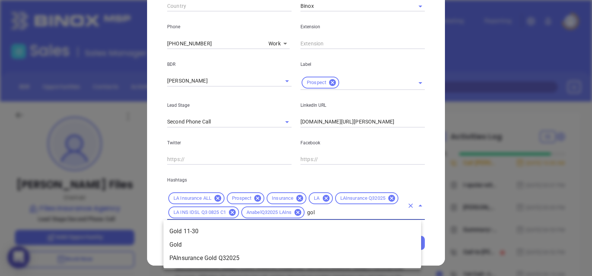
type input "gold"
click at [353, 230] on li "Gold 11-30" at bounding box center [291, 231] width 257 height 13
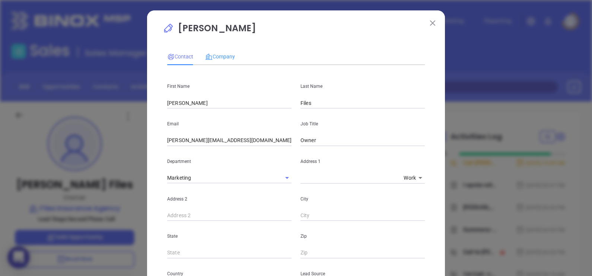
click at [217, 64] on div "Company" at bounding box center [220, 56] width 30 height 17
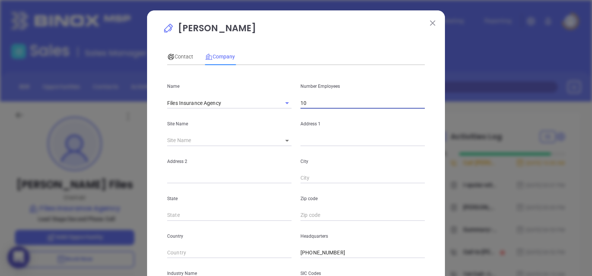
click at [316, 106] on input "10" at bounding box center [362, 102] width 124 height 11
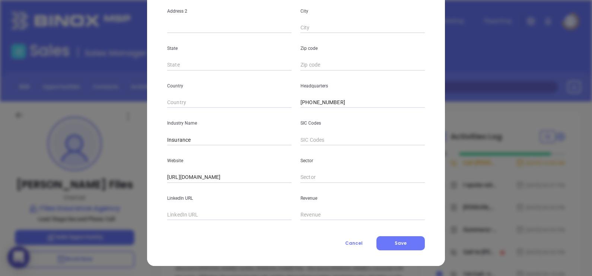
type input "12"
drag, startPoint x: 212, startPoint y: 214, endPoint x: 210, endPoint y: 217, distance: 4.2
click at [212, 214] on input "text" at bounding box center [229, 214] width 124 height 11
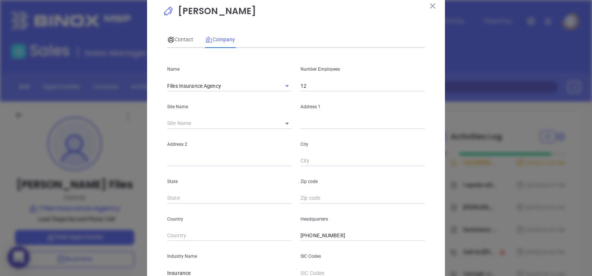
scroll to position [0, 0]
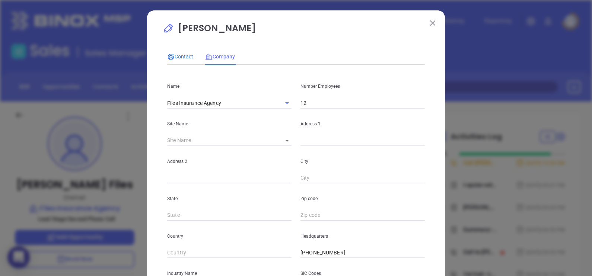
click at [179, 58] on span "Contact" at bounding box center [180, 57] width 26 height 6
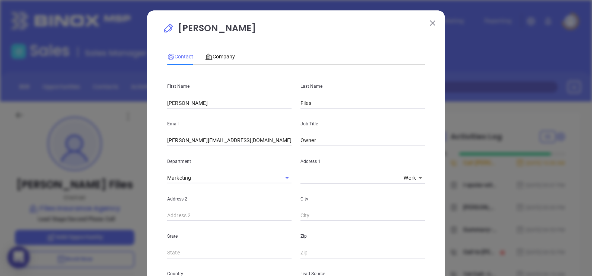
scroll to position [284, 0]
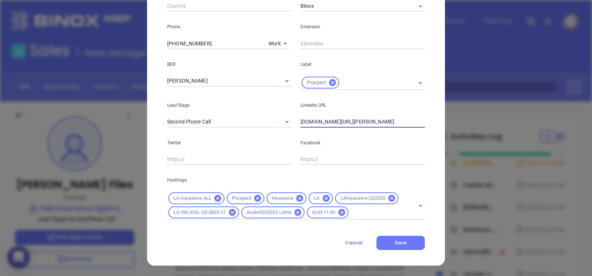
drag, startPoint x: 404, startPoint y: 121, endPoint x: 251, endPoint y: 133, distance: 153.4
click at [251, 132] on div "First Name [PERSON_NAME] Last Name Files Email [PERSON_NAME][EMAIL_ADDRESS][DOM…" at bounding box center [295, 3] width 257 height 433
click at [394, 240] on span "Save" at bounding box center [400, 243] width 12 height 6
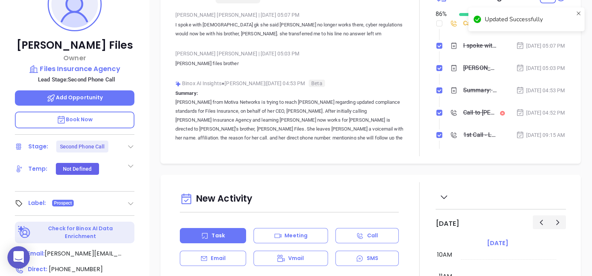
scroll to position [0, 0]
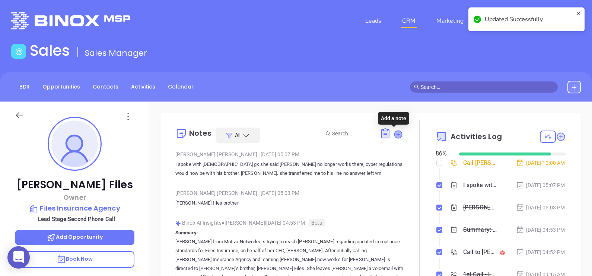
click at [395, 137] on icon at bounding box center [397, 134] width 7 height 7
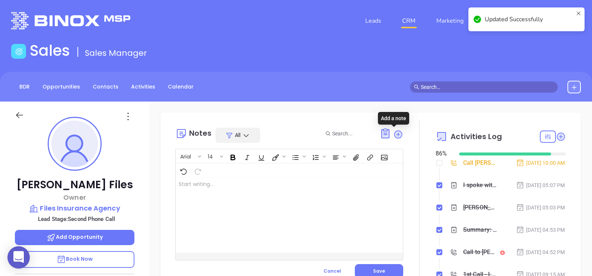
click at [276, 209] on div at bounding box center [281, 214] width 211 height 75
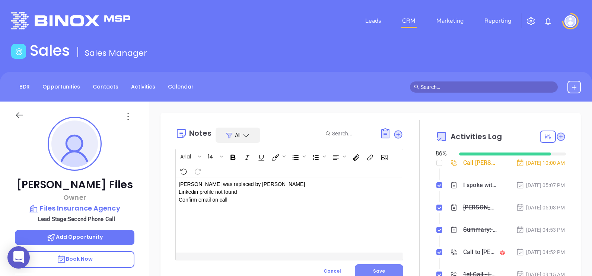
click at [377, 271] on span "Save" at bounding box center [379, 271] width 12 height 6
